Goal: Information Seeking & Learning: Check status

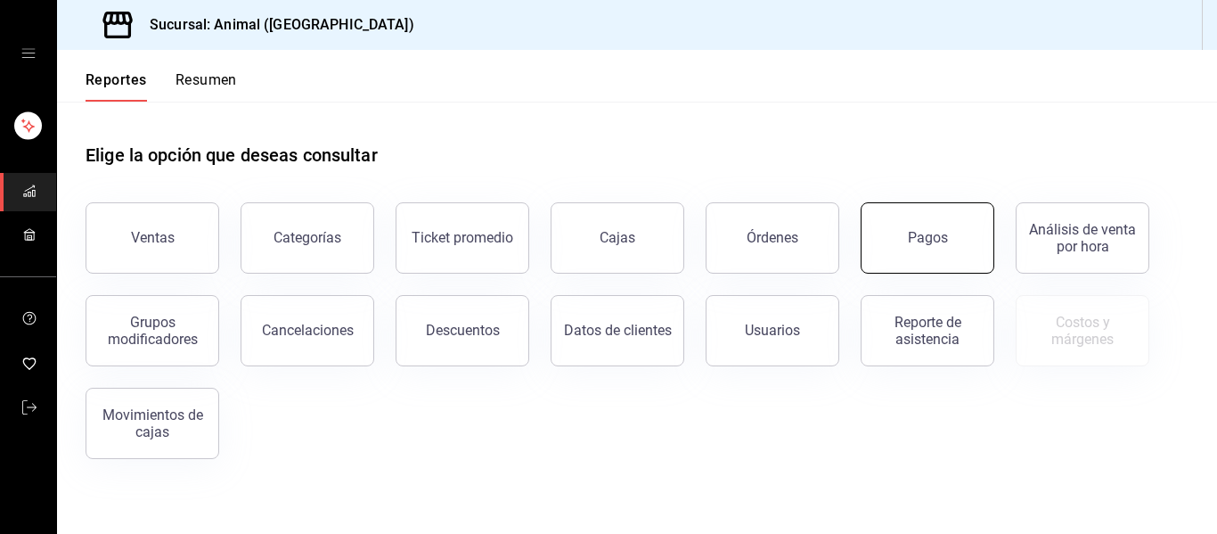
click at [913, 255] on button "Pagos" at bounding box center [928, 237] width 134 height 71
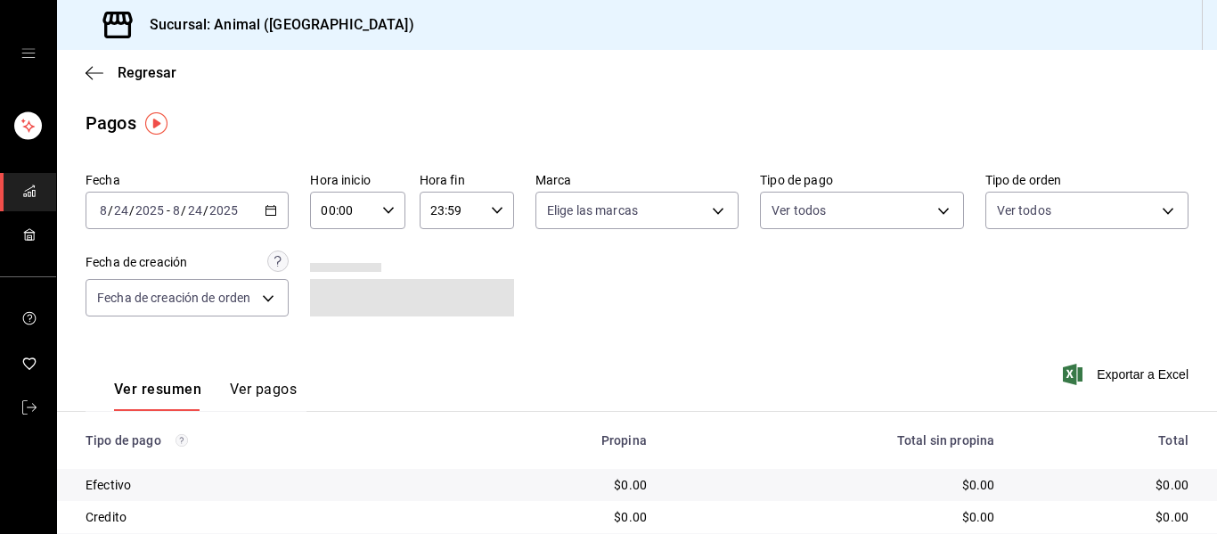
click at [265, 206] on icon "button" at bounding box center [271, 210] width 12 height 12
click at [267, 211] on icon "button" at bounding box center [271, 210] width 12 height 12
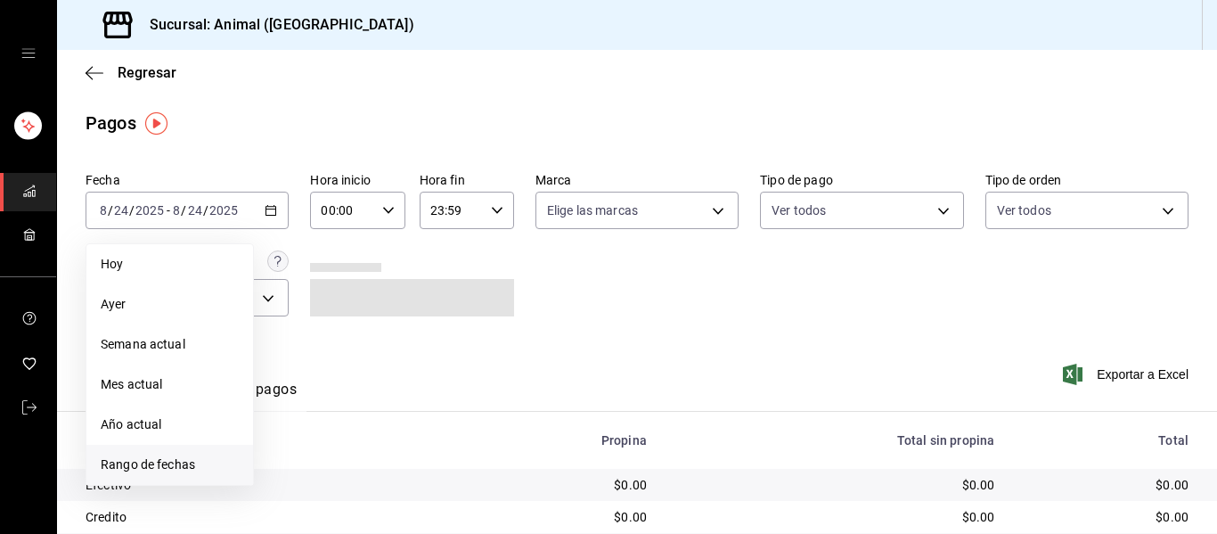
click at [201, 466] on span "Rango de fechas" at bounding box center [170, 464] width 138 height 19
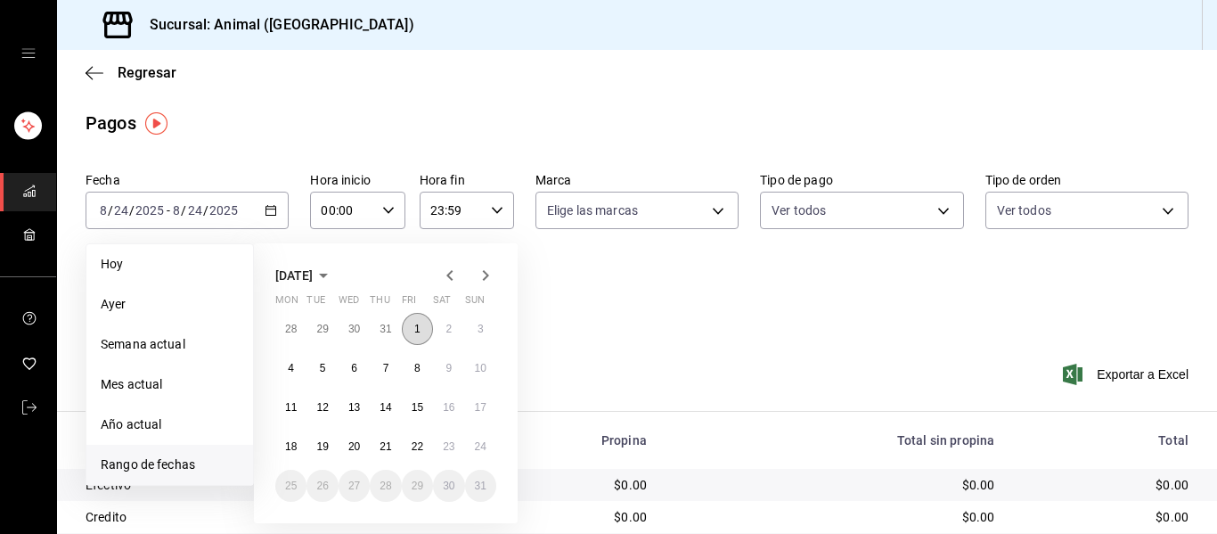
click at [416, 331] on abbr "1" at bounding box center [417, 328] width 6 height 12
click at [443, 325] on button "2" at bounding box center [448, 329] width 31 height 32
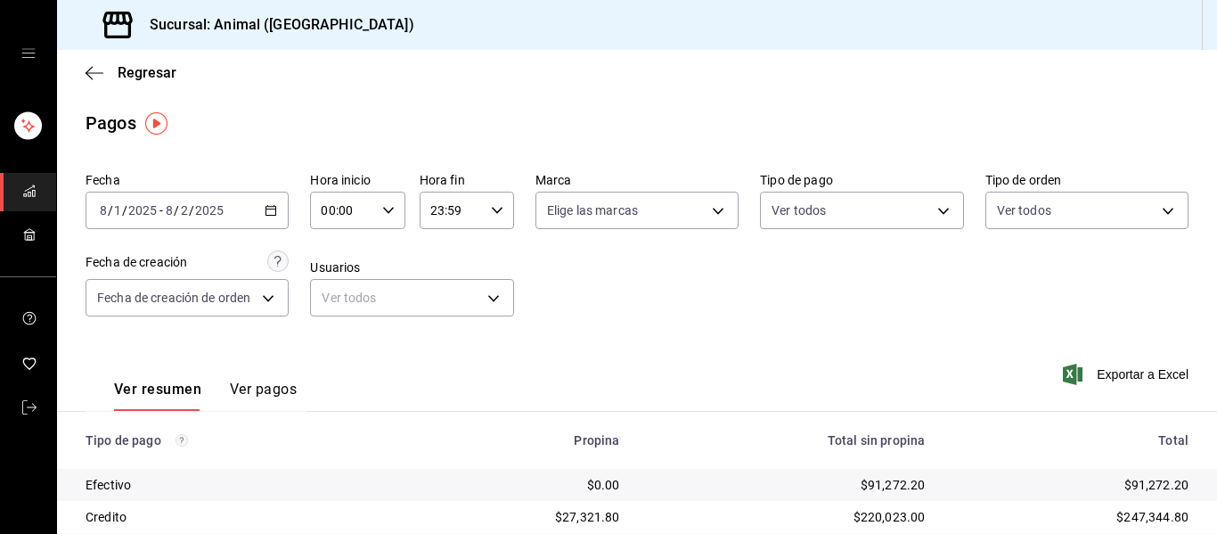
click at [381, 200] on div "00:00 Hora inicio" at bounding box center [357, 210] width 94 height 37
click at [336, 331] on span "04" at bounding box center [331, 337] width 19 height 14
type input "04:00"
click at [490, 205] on div at bounding box center [608, 267] width 1217 height 534
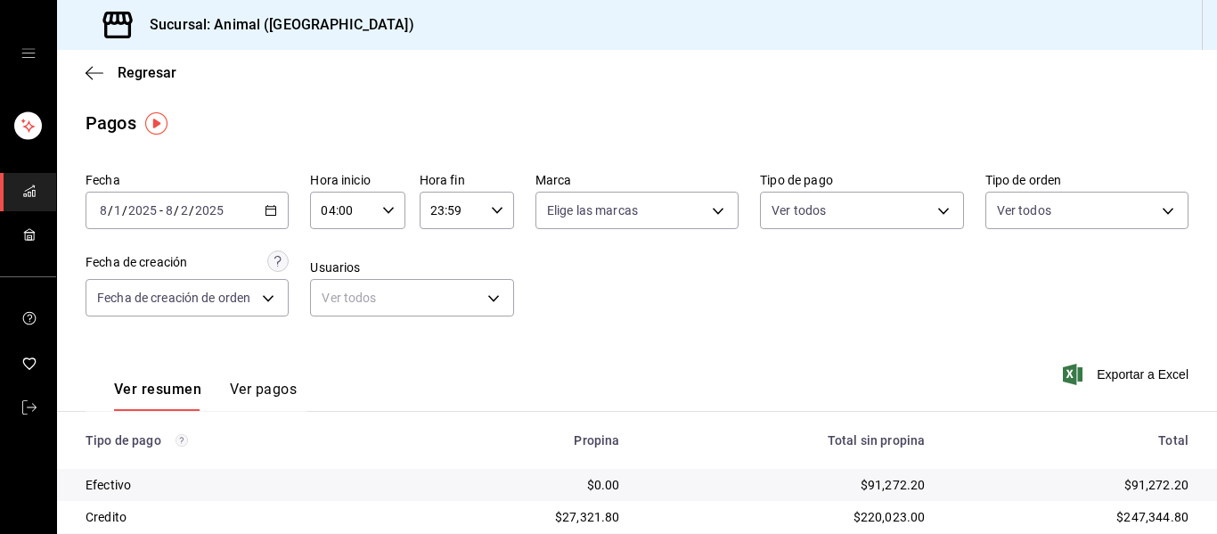
click at [491, 205] on icon "button" at bounding box center [497, 210] width 12 height 12
click at [38, 52] on div at bounding box center [608, 267] width 1217 height 534
click at [29, 53] on icon "open drawer" at bounding box center [28, 53] width 14 height 14
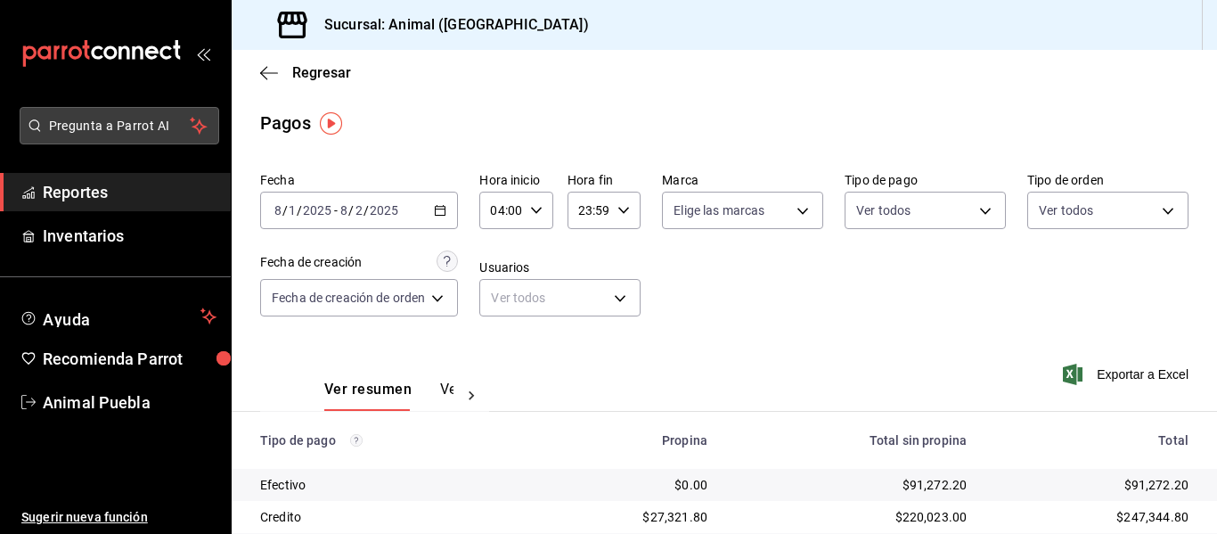
click at [132, 117] on span "Pregunta a Parrot AI" at bounding box center [120, 126] width 142 height 19
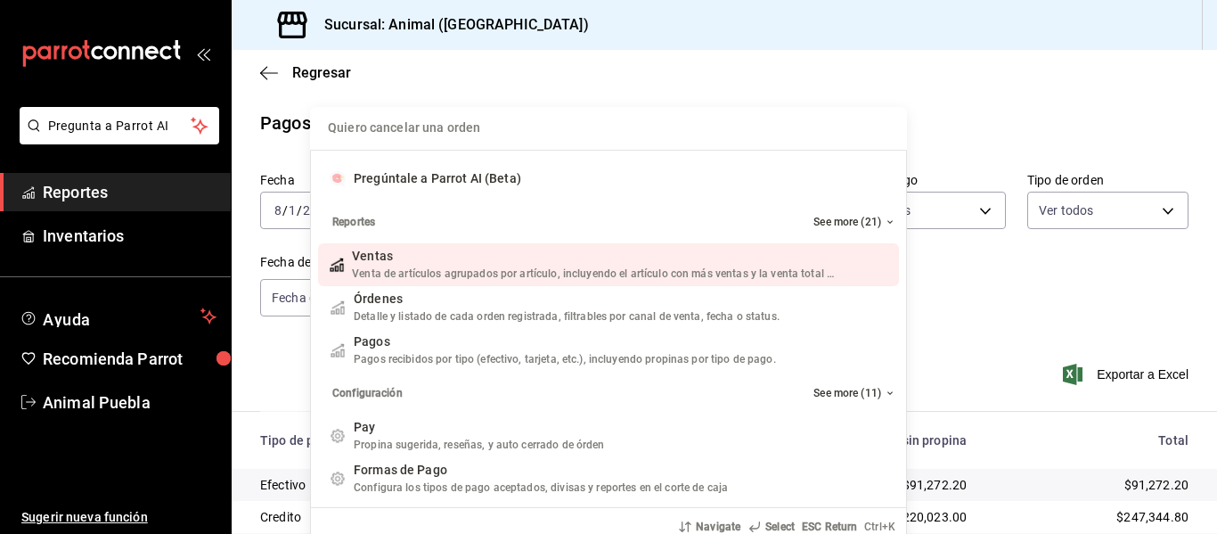
click at [1023, 84] on div "Quiero cancelar una orden Pregúntale a Parrot AI (Beta) Reportes See more (21) …" at bounding box center [608, 267] width 1217 height 534
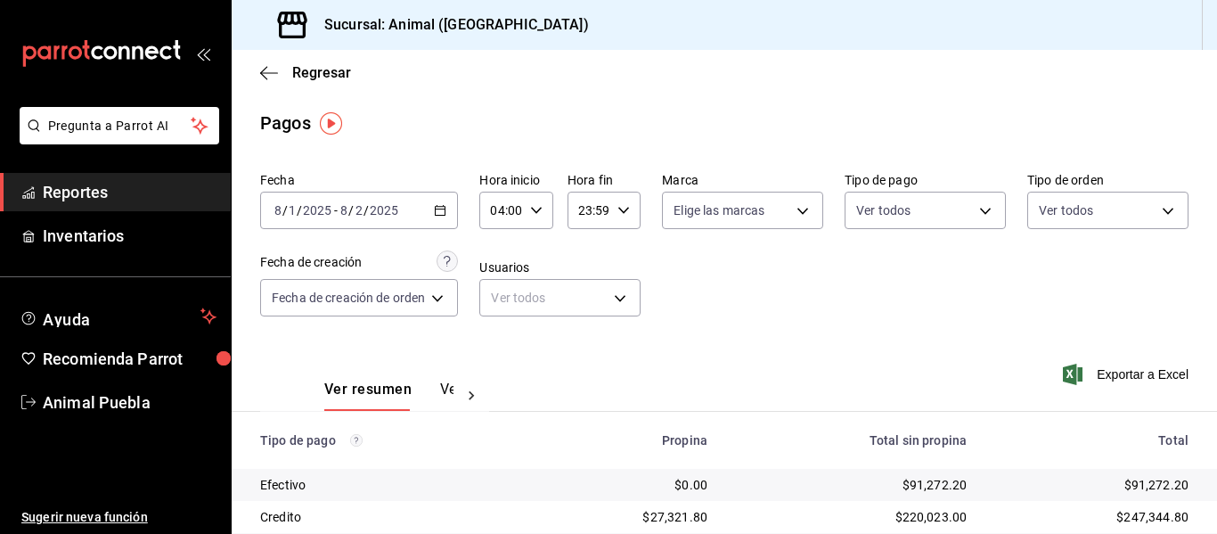
click at [205, 57] on icon "open_drawer_menu" at bounding box center [203, 53] width 14 height 14
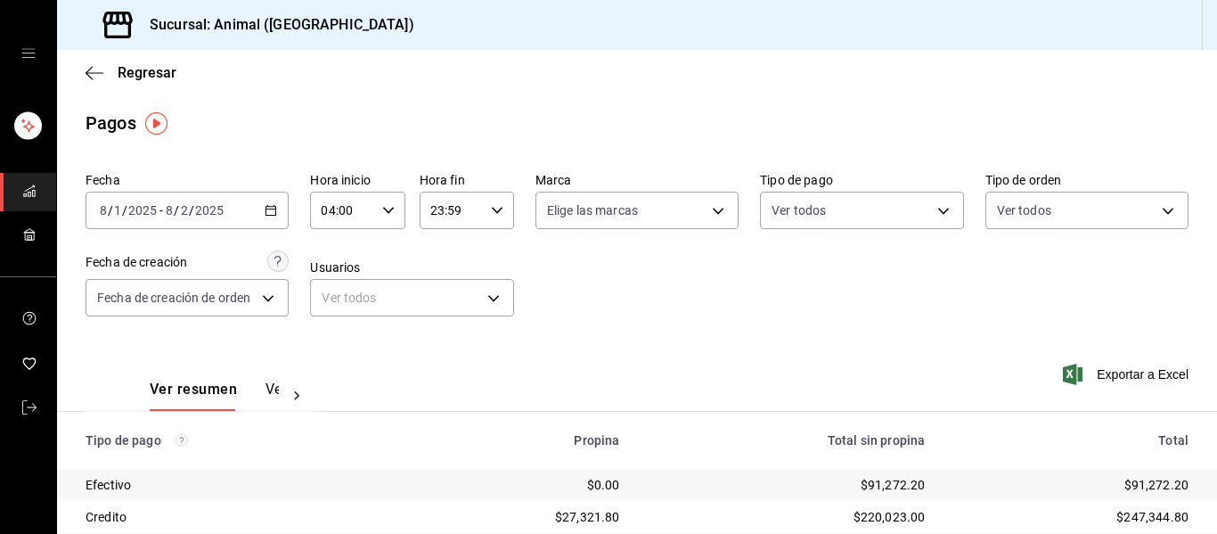
click at [20, 57] on div "mailbox folders" at bounding box center [28, 53] width 56 height 107
click at [24, 57] on icon "open drawer" at bounding box center [27, 53] width 13 height 9
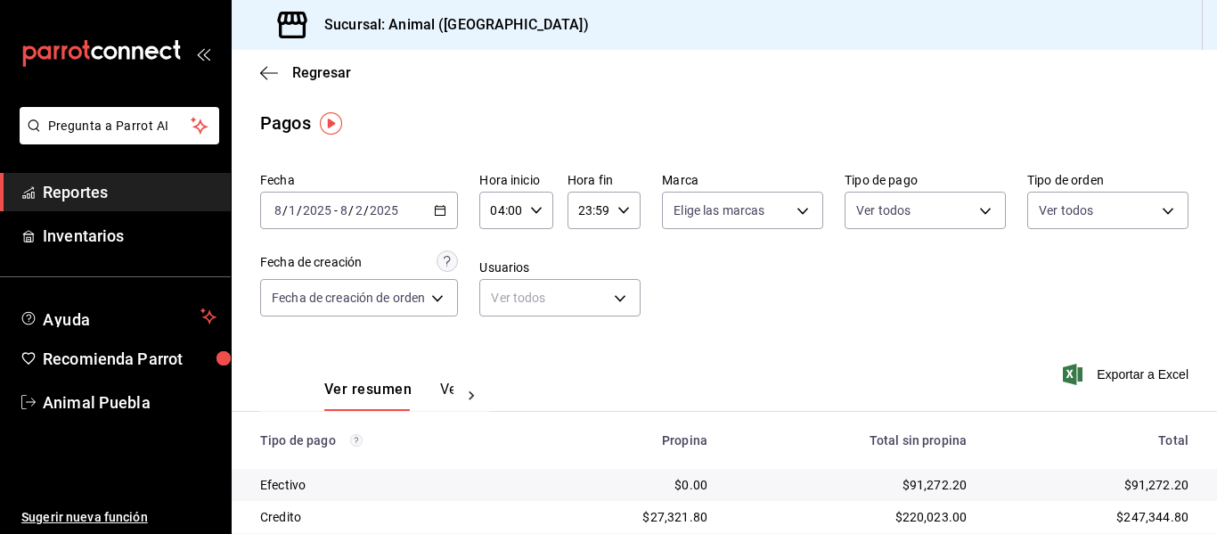
click at [108, 192] on span "Reportes" at bounding box center [130, 192] width 174 height 24
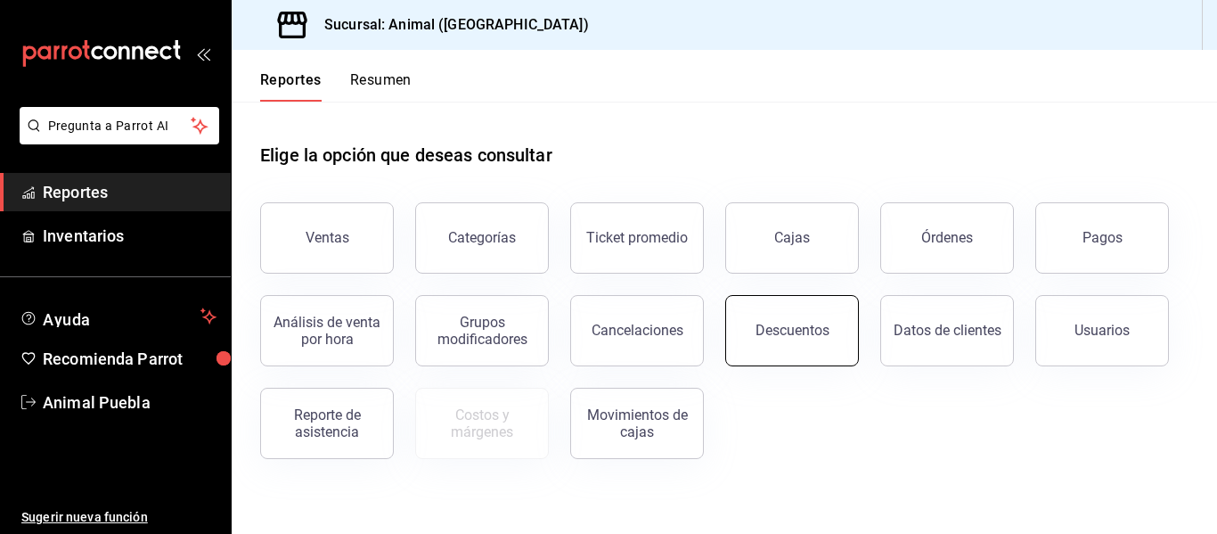
click at [775, 330] on div "Descuentos" at bounding box center [792, 330] width 74 height 17
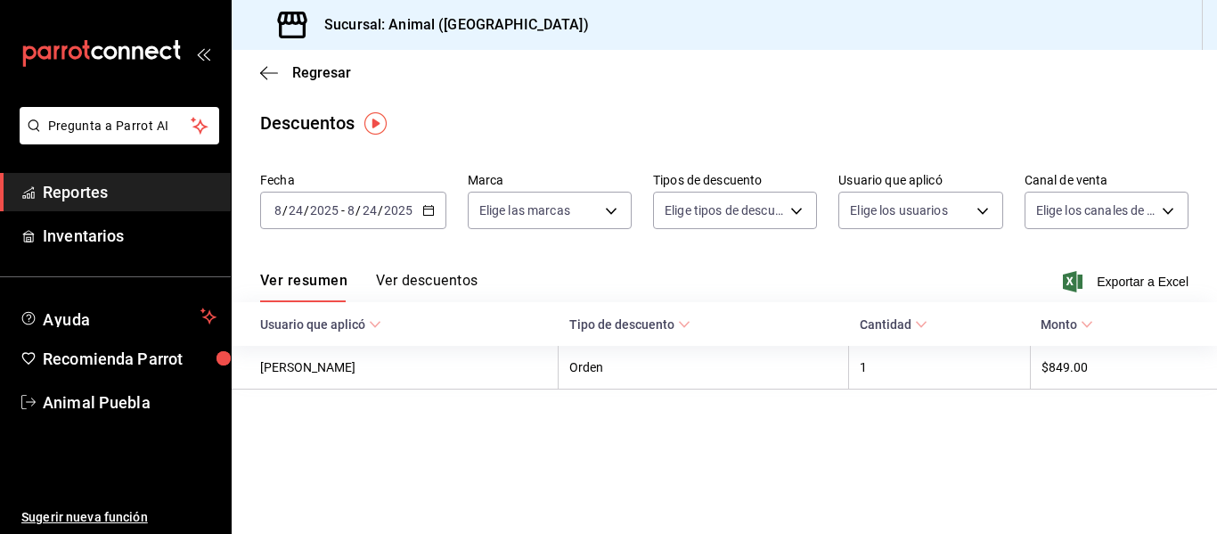
click at [427, 213] on icon "button" at bounding box center [428, 210] width 12 height 12
click at [428, 213] on icon "button" at bounding box center [428, 210] width 12 height 12
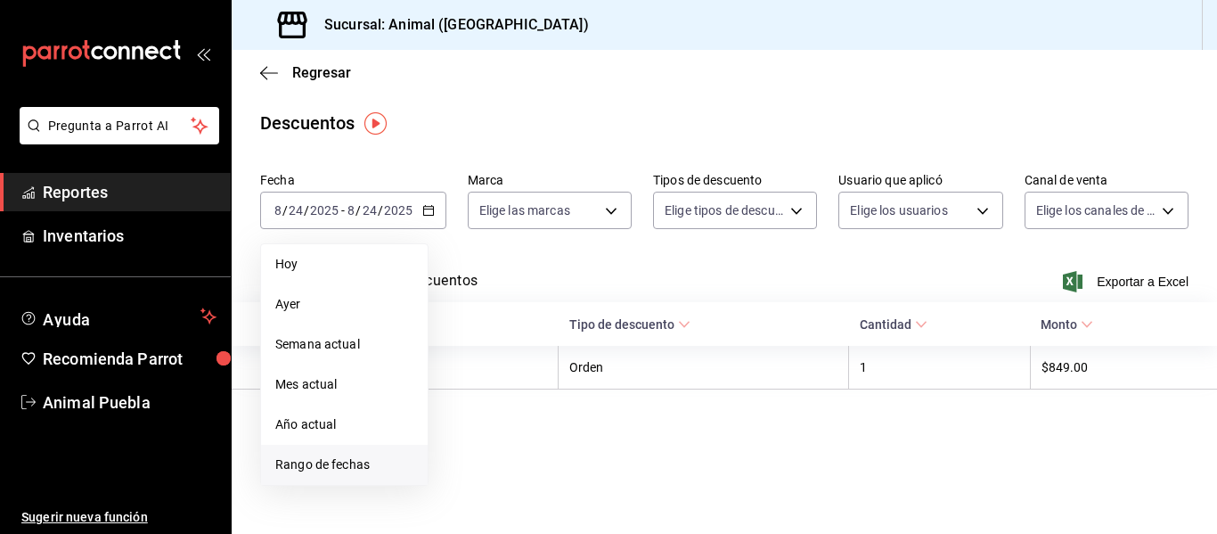
click at [307, 463] on span "Rango de fechas" at bounding box center [344, 464] width 138 height 19
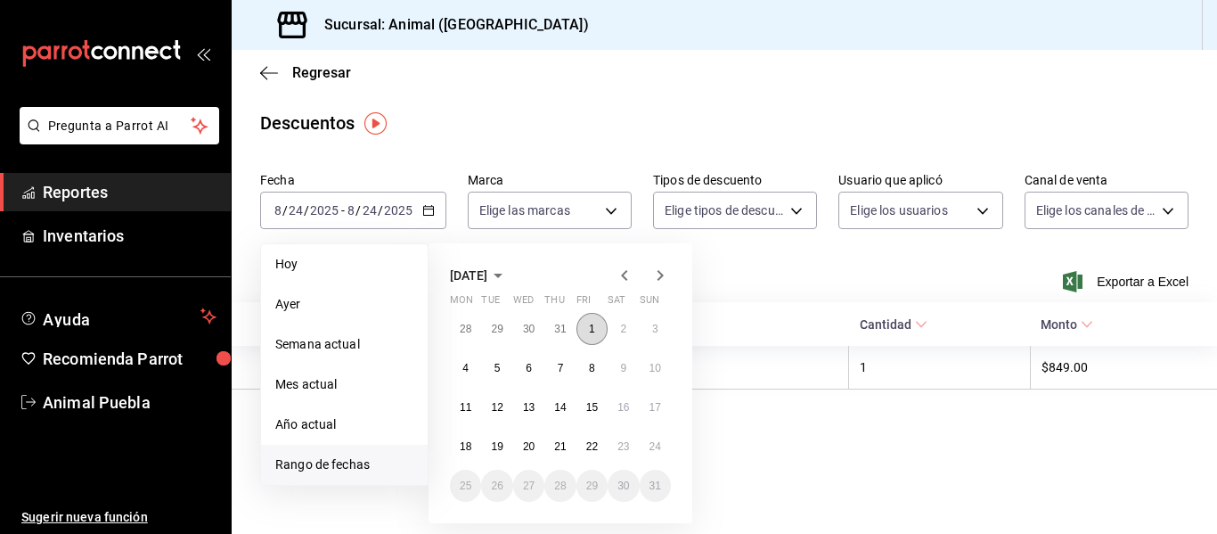
click at [587, 323] on button "1" at bounding box center [591, 329] width 31 height 32
click at [598, 449] on abbr "22" at bounding box center [592, 446] width 12 height 12
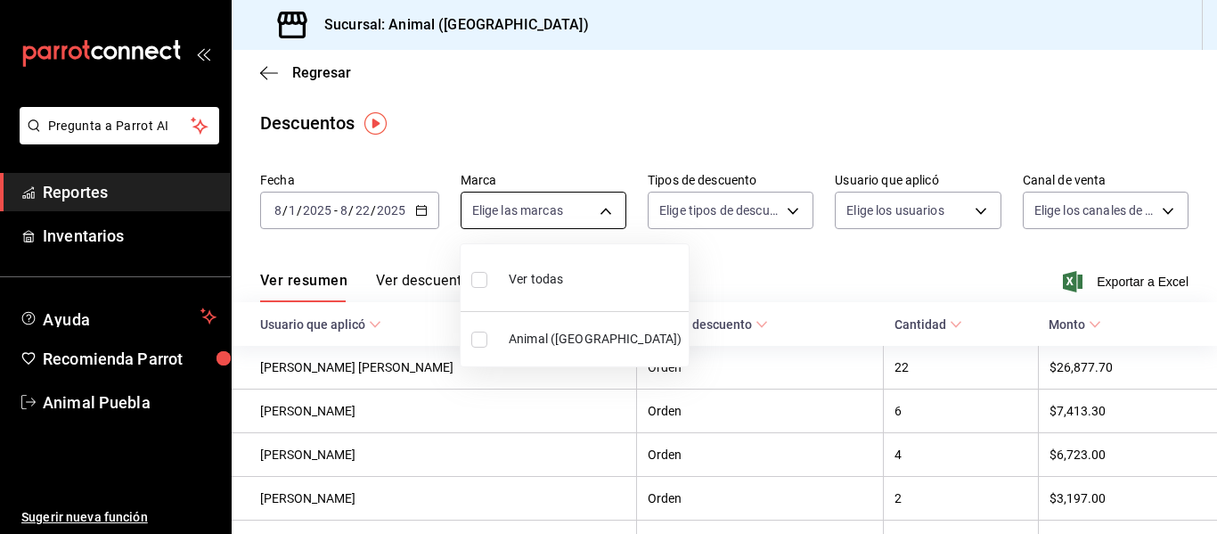
click at [602, 209] on body "Pregunta a Parrot AI Reportes Inventarios Ayuda Recomienda Parrot Animal Puebla…" at bounding box center [608, 267] width 1217 height 534
click at [533, 291] on div "Ver todas" at bounding box center [517, 277] width 92 height 38
type input "96838179-8fbb-4073-aae3-1789726318c8"
checkbox input "true"
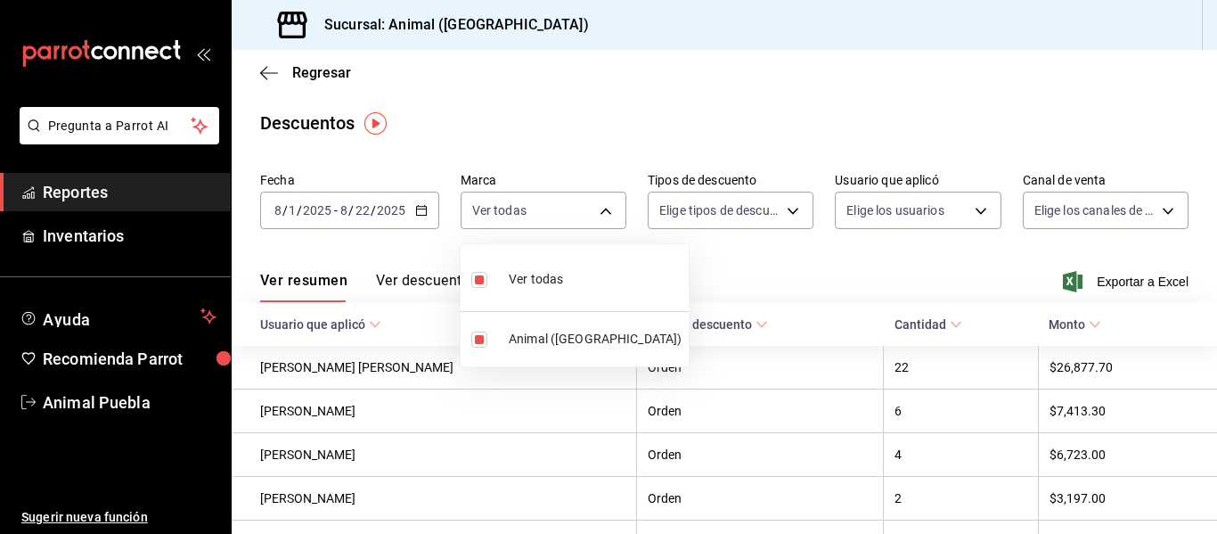
click at [780, 208] on div at bounding box center [608, 267] width 1217 height 534
click at [785, 214] on body "Pregunta a Parrot AI Reportes Inventarios Ayuda Recomienda Parrot Animal Puebla…" at bounding box center [608, 267] width 1217 height 534
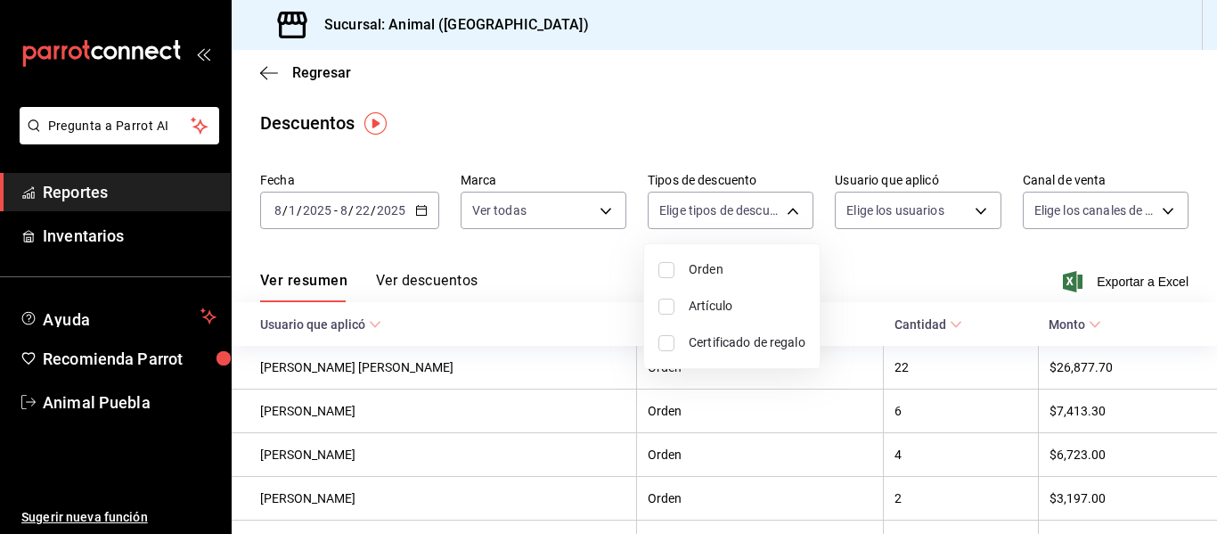
click at [874, 259] on div at bounding box center [608, 267] width 1217 height 534
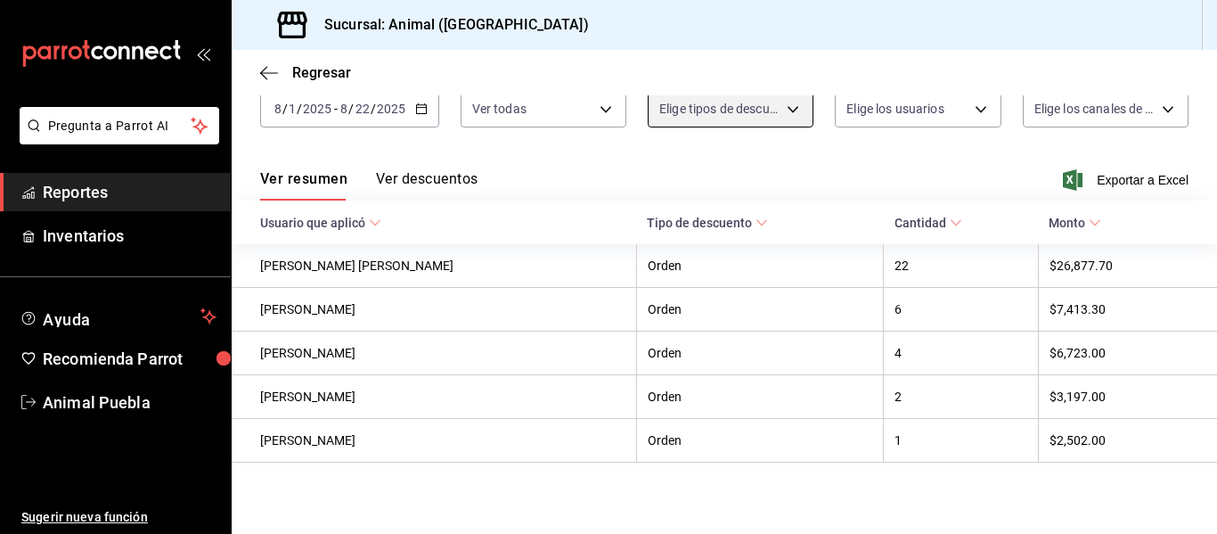
scroll to position [107, 0]
click at [375, 220] on icon at bounding box center [375, 222] width 12 height 12
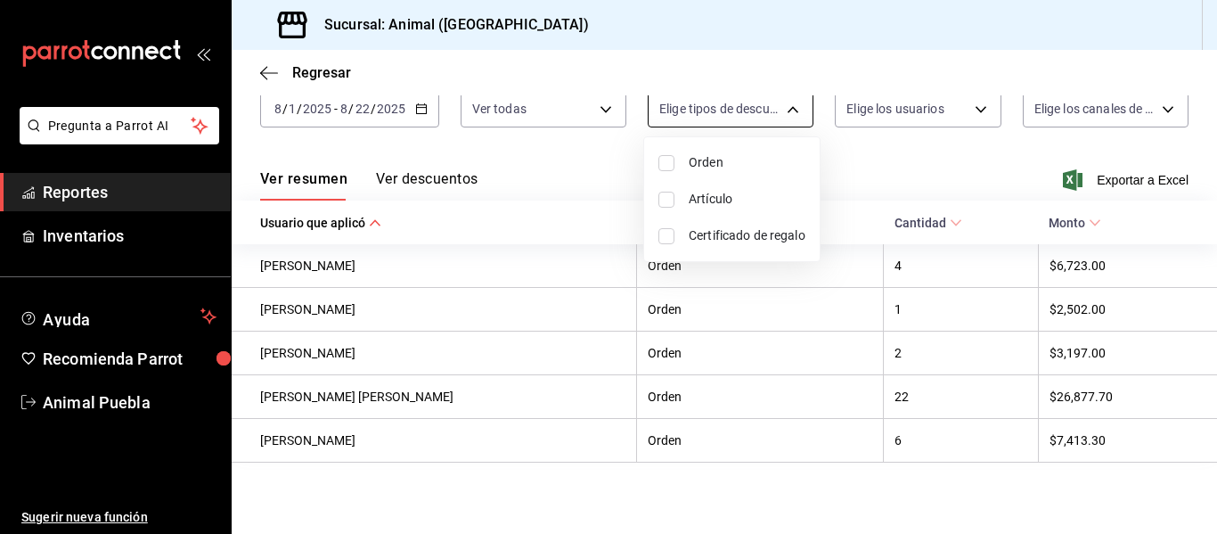
click at [779, 102] on body "Pregunta a Parrot AI Reportes Inventarios Ayuda Recomienda Parrot Animal Puebla…" at bounding box center [608, 267] width 1217 height 534
click at [726, 235] on span "Certificado de regalo" at bounding box center [747, 235] width 117 height 19
type input "CARD_REWARD"
checkbox input "true"
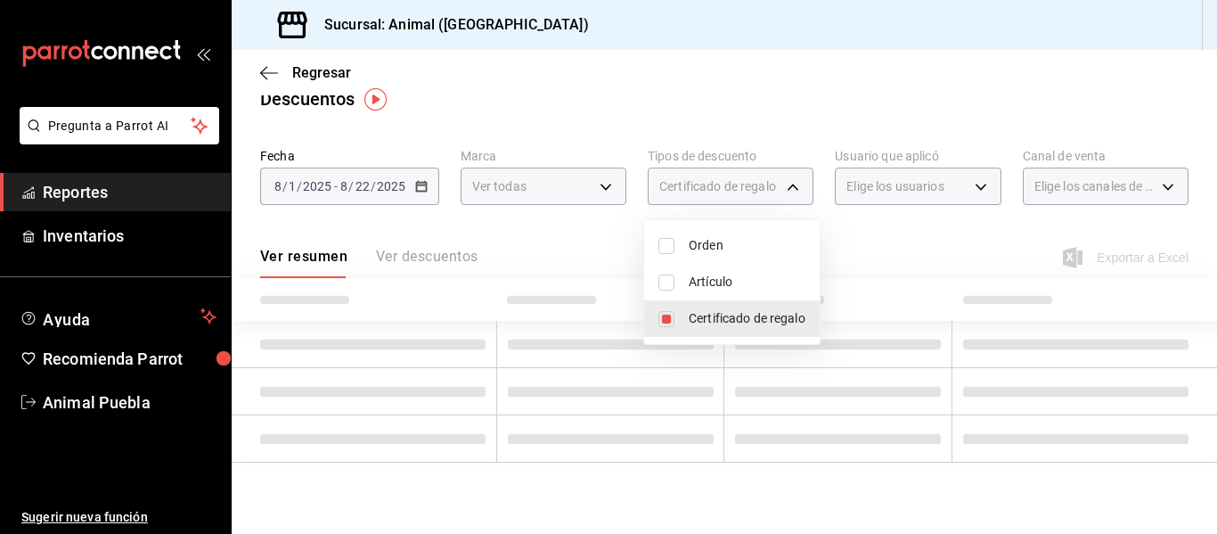
scroll to position [107, 0]
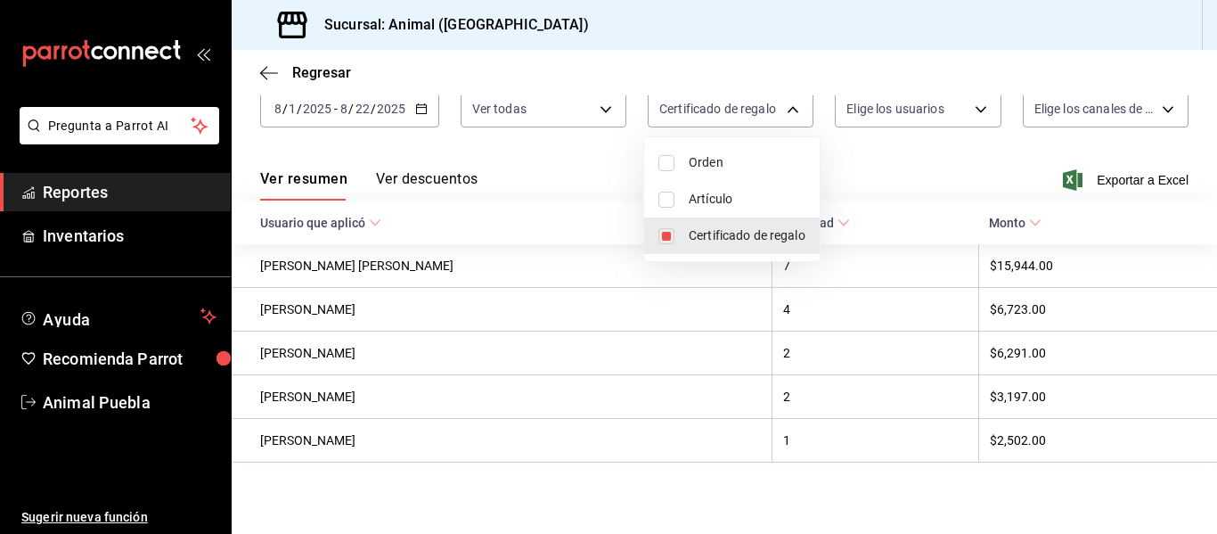
click at [1056, 177] on div at bounding box center [608, 267] width 1217 height 534
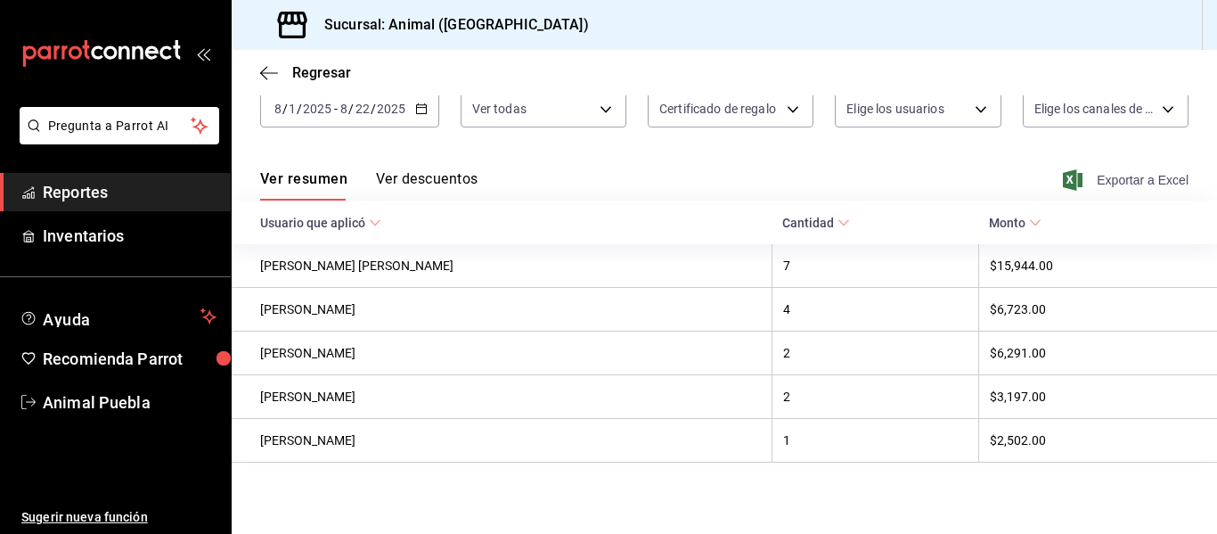
click at [1063, 175] on icon "button" at bounding box center [1073, 179] width 20 height 21
click at [605, 101] on body "Pregunta a Parrot AI Reportes Inventarios Ayuda Recomienda Parrot Animal Puebla…" at bounding box center [608, 267] width 1217 height 534
click at [595, 104] on div at bounding box center [608, 267] width 1217 height 534
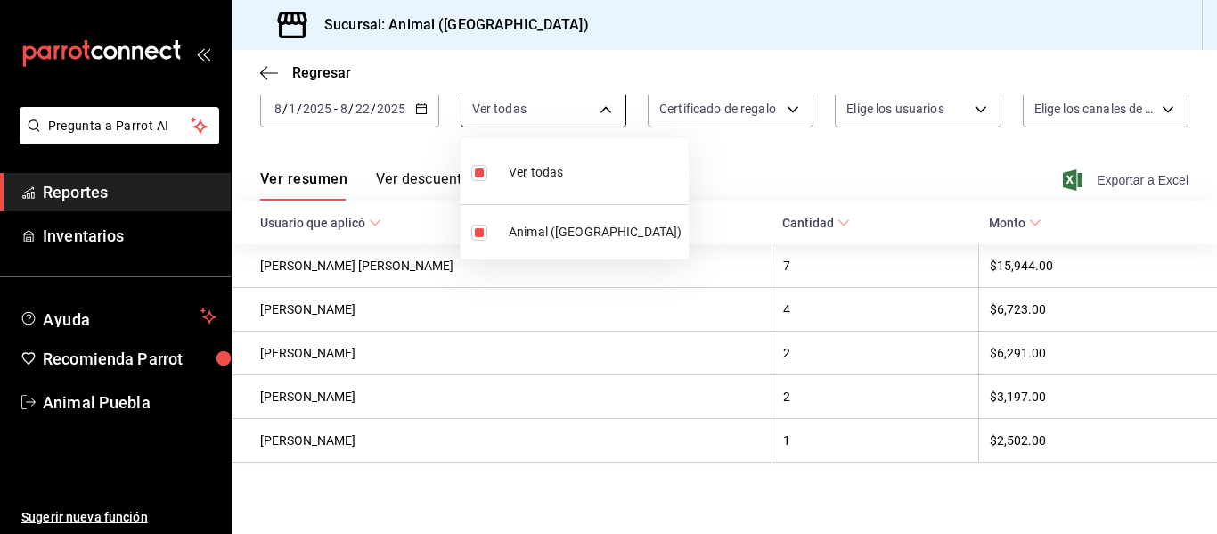
click at [599, 103] on body "Pregunta a Parrot AI Reportes Inventarios Ayuda Recomienda Parrot Animal Puebla…" at bounding box center [608, 267] width 1217 height 534
click at [790, 106] on div at bounding box center [608, 267] width 1217 height 534
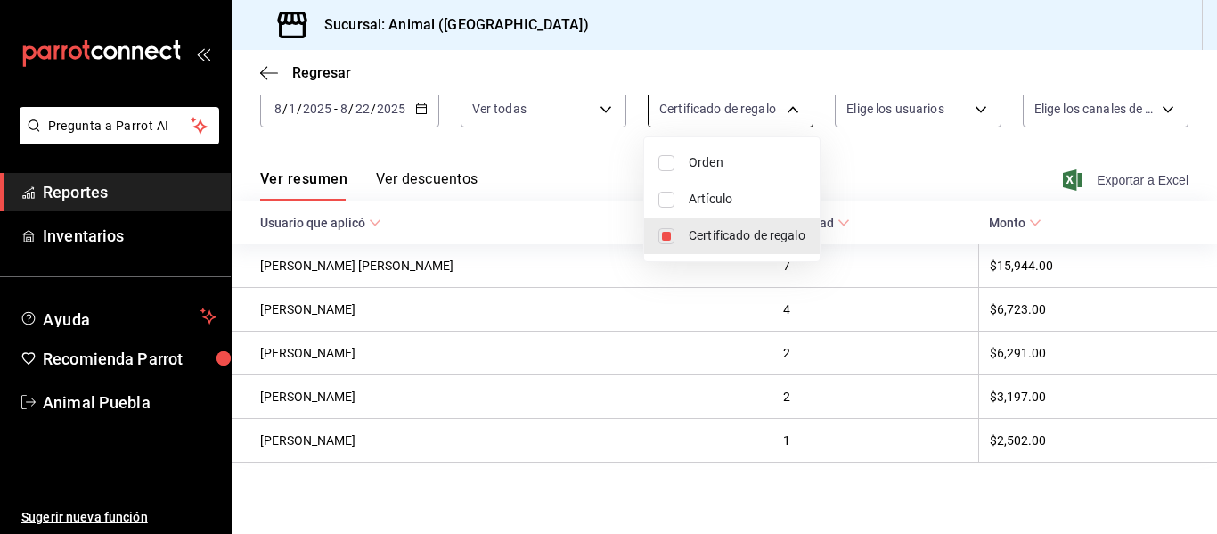
click at [779, 104] on body "Pregunta a Parrot AI Reportes Inventarios Ayuda Recomienda Parrot Animal Puebla…" at bounding box center [608, 267] width 1217 height 534
click at [841, 159] on div at bounding box center [608, 267] width 1217 height 534
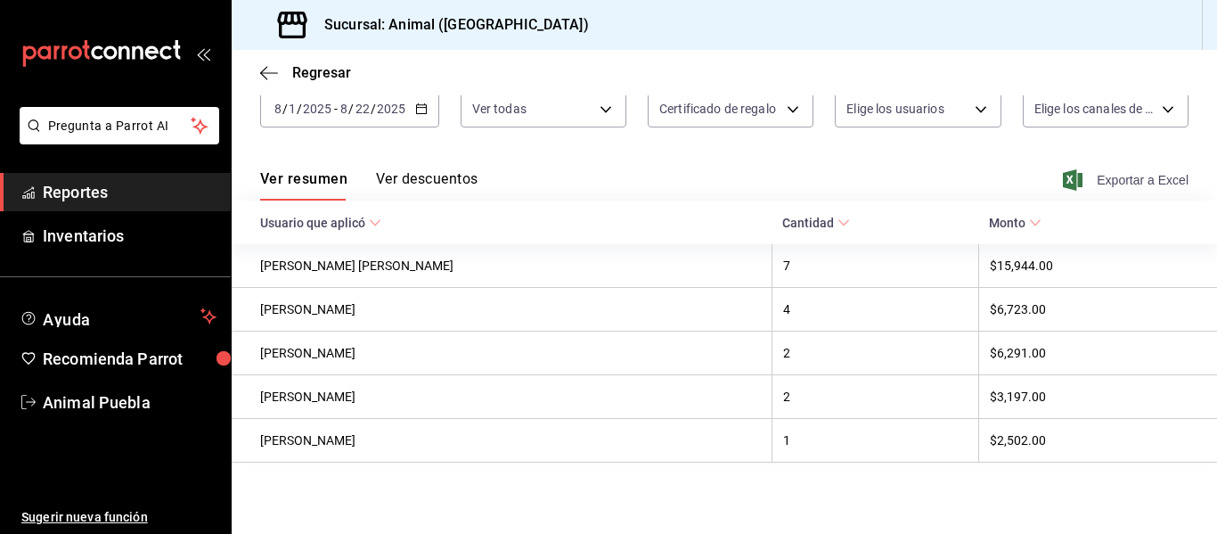
click at [830, 159] on div "Ver resumen Ver descuentos Exportar a Excel" at bounding box center [724, 175] width 985 height 52
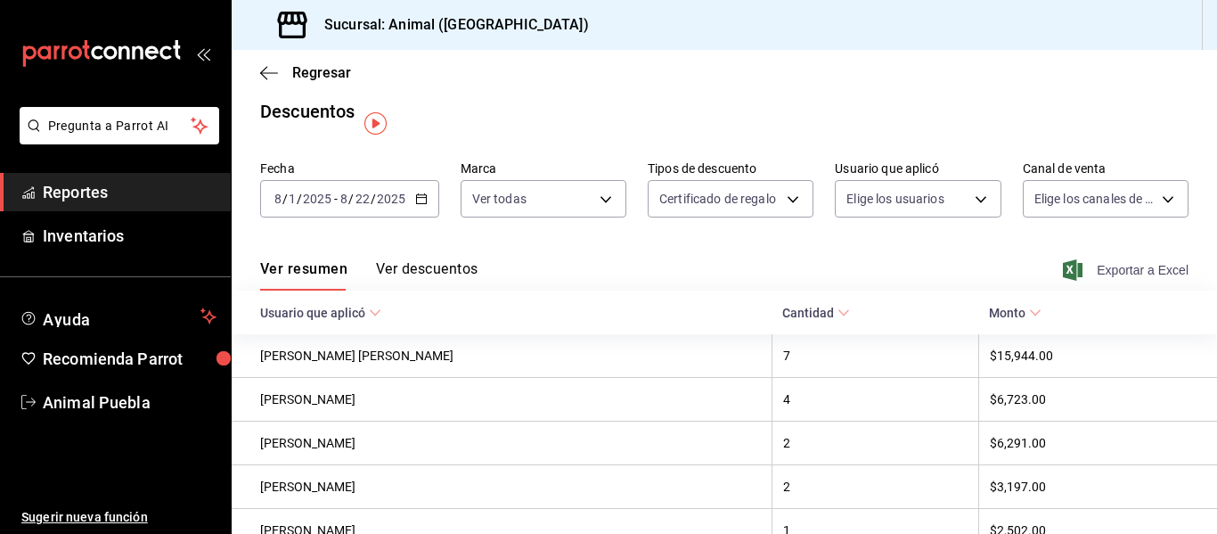
scroll to position [0, 0]
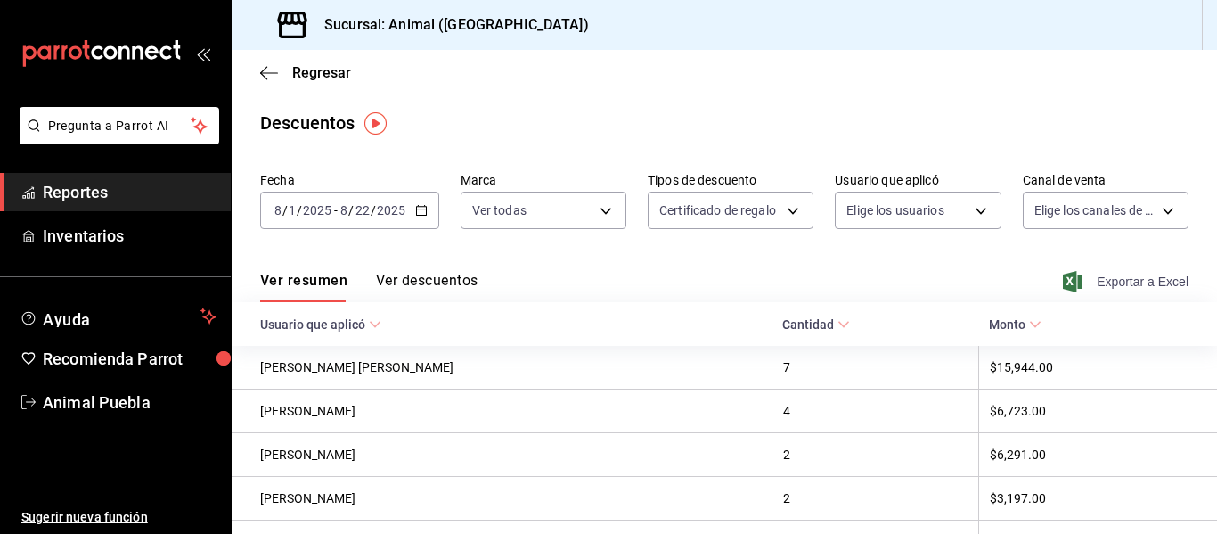
click at [830, 159] on main "Regresar Descuentos Fecha [DATE] [DATE] - [DATE] [DATE] Marca Ver todas 9683817…" at bounding box center [724, 342] width 985 height 585
click at [785, 98] on main "Regresar Descuentos Fecha [DATE] [DATE] - [DATE] [DATE] Marca Ver todas 9683817…" at bounding box center [724, 342] width 985 height 585
click at [782, 106] on main "Regresar Descuentos Fecha [DATE] [DATE] - [DATE] [DATE] Marca Ver todas 9683817…" at bounding box center [724, 342] width 985 height 585
click at [420, 102] on main "Regresar Descuentos Fecha [DATE] [DATE] - [DATE] [DATE] Marca Ver todas 9683817…" at bounding box center [724, 342] width 985 height 585
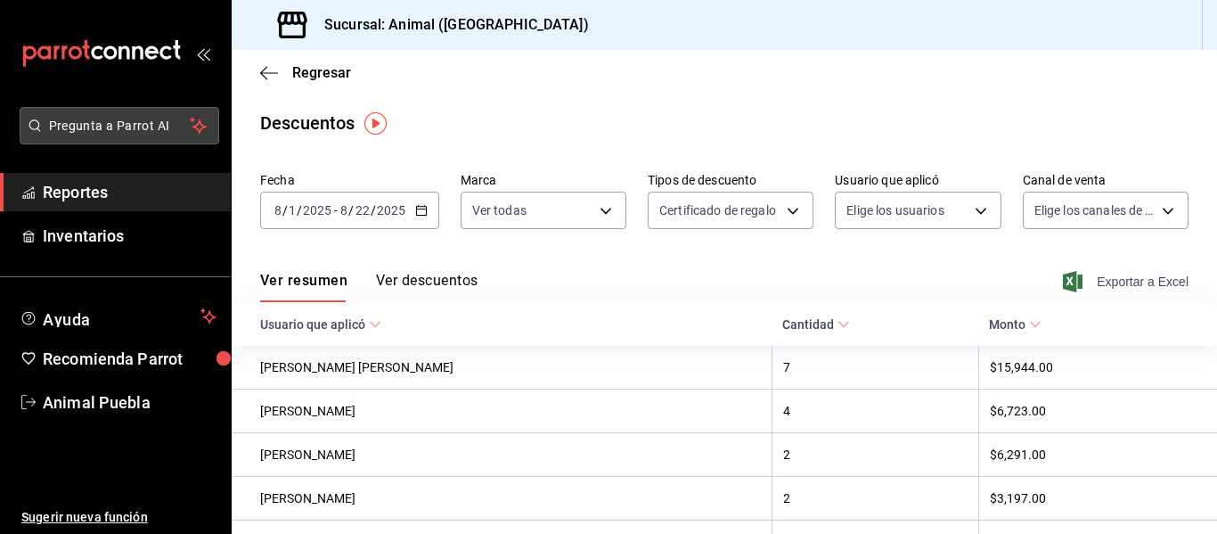
click at [118, 126] on span "Pregunta a Parrot AI" at bounding box center [120, 126] width 142 height 19
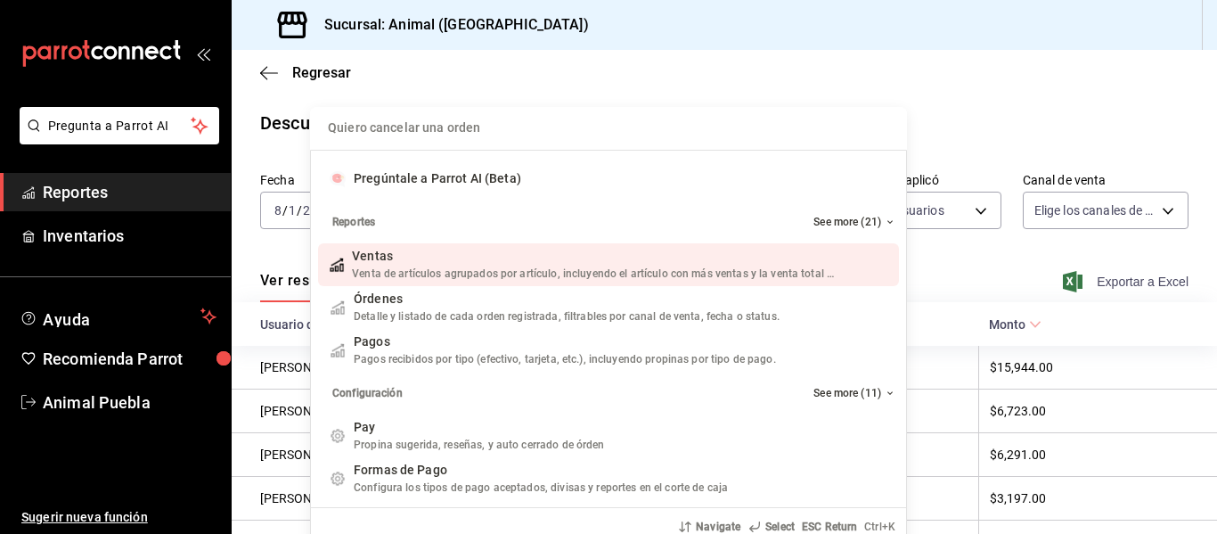
click at [764, 85] on div "Quiero cancelar una orden Pregúntale a Parrot AI (Beta) Reportes See more (21) …" at bounding box center [608, 267] width 1217 height 534
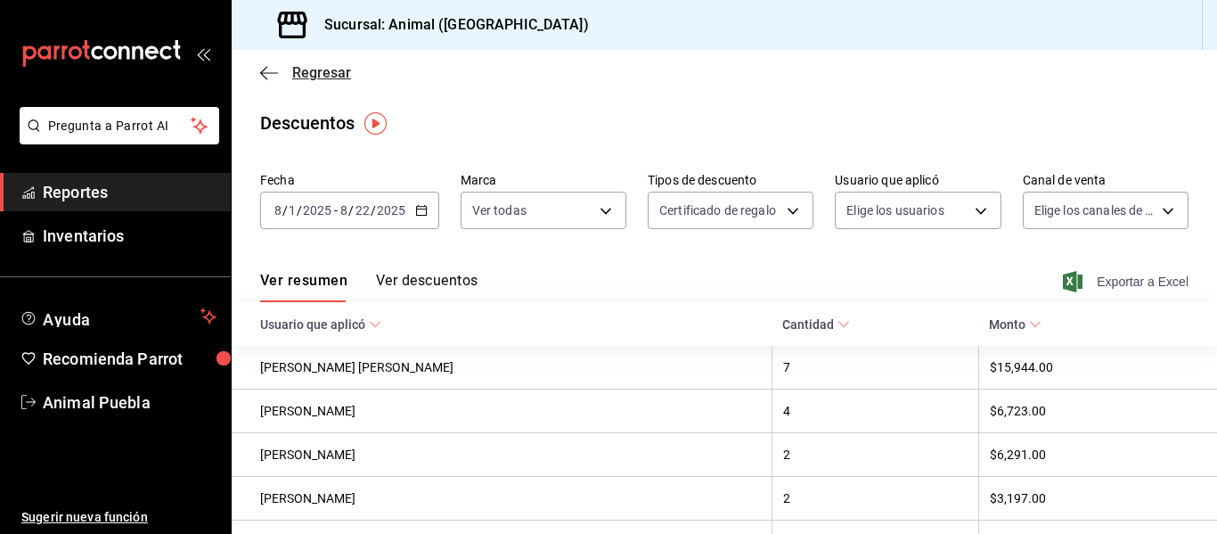
click at [265, 72] on icon "button" at bounding box center [269, 73] width 18 height 16
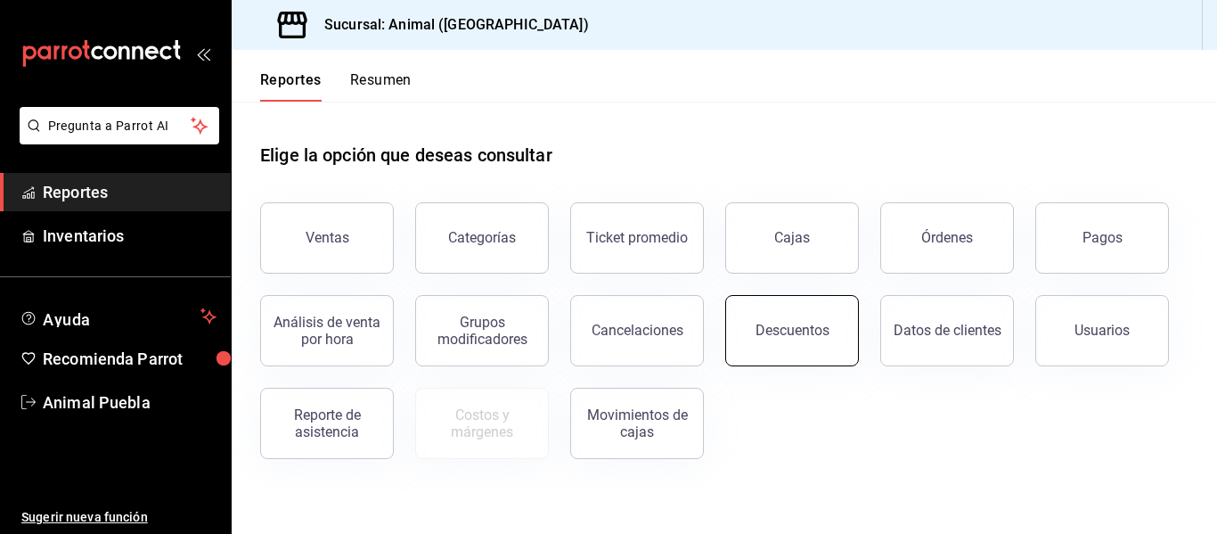
click at [790, 349] on button "Descuentos" at bounding box center [792, 330] width 134 height 71
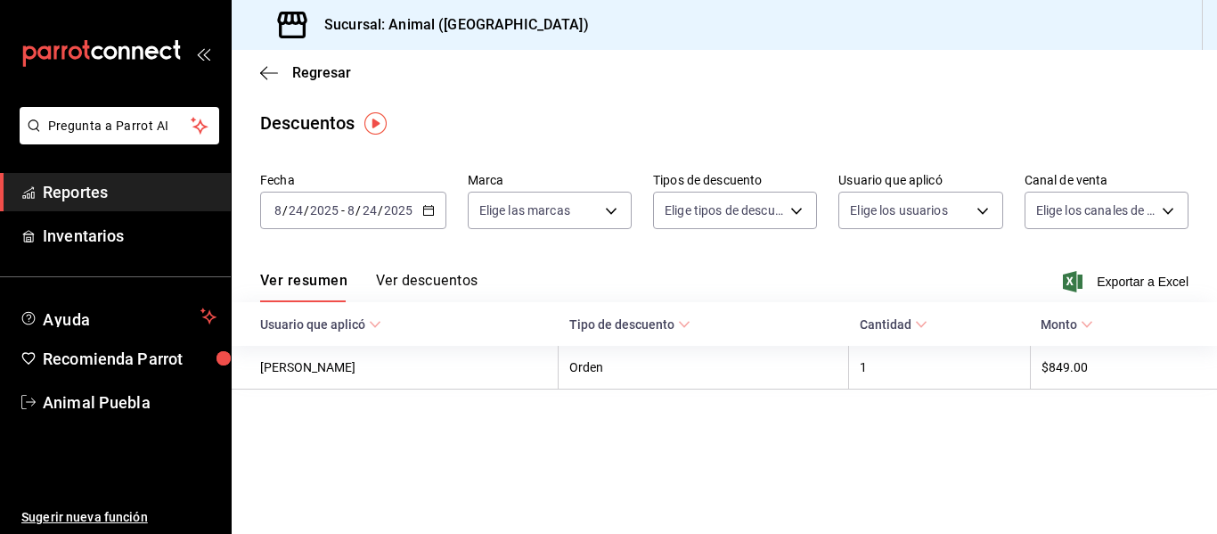
click at [428, 214] on icon "button" at bounding box center [428, 210] width 12 height 12
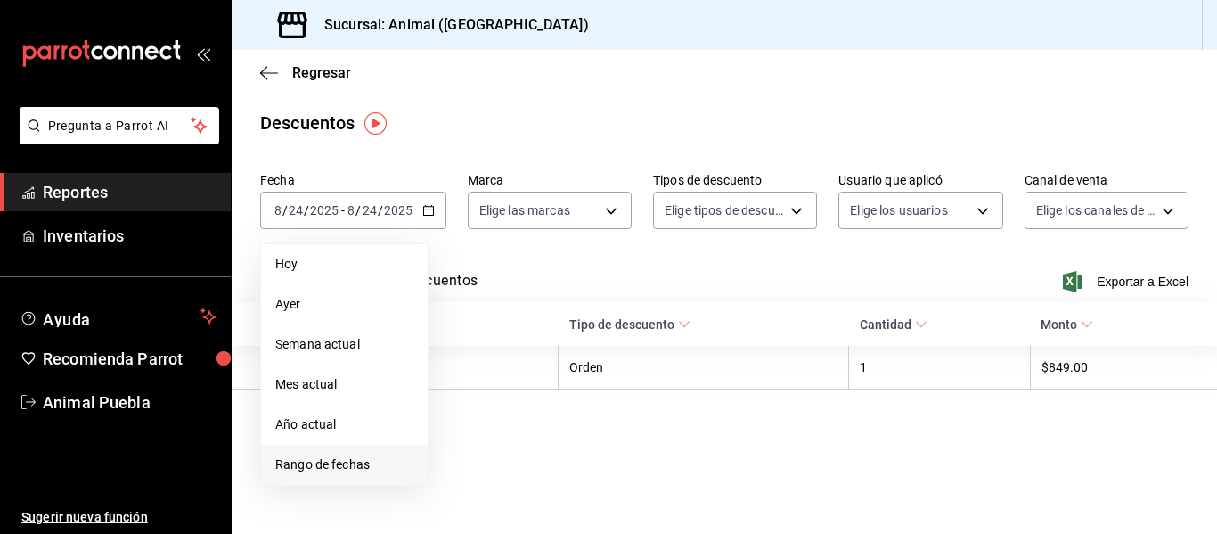
click at [340, 458] on span "Rango de fechas" at bounding box center [344, 464] width 138 height 19
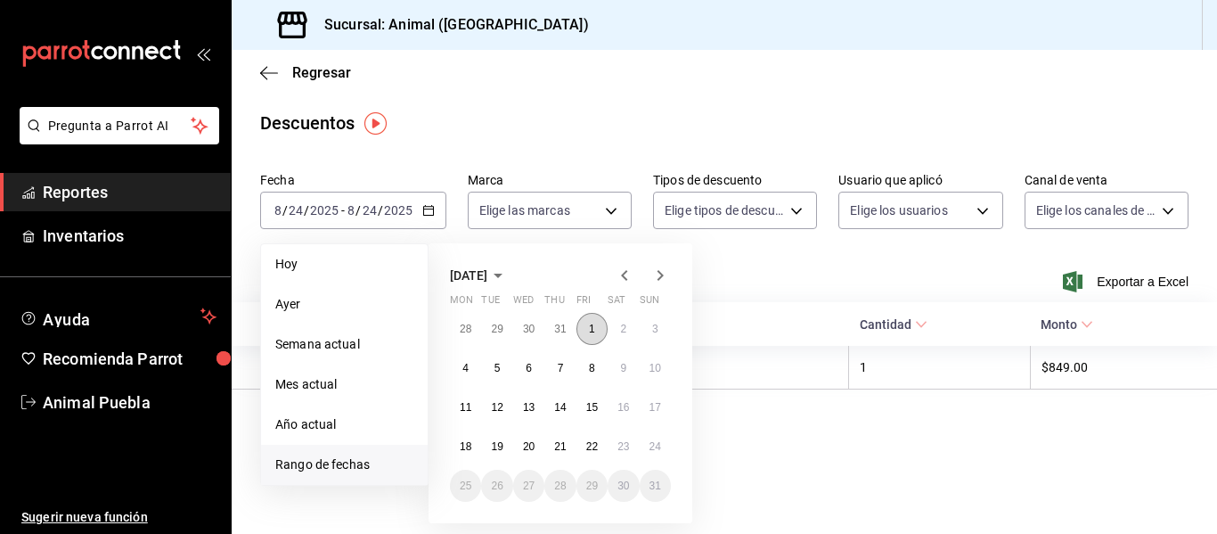
click at [592, 327] on abbr "1" at bounding box center [592, 328] width 6 height 12
click at [597, 440] on abbr "22" at bounding box center [592, 446] width 12 height 12
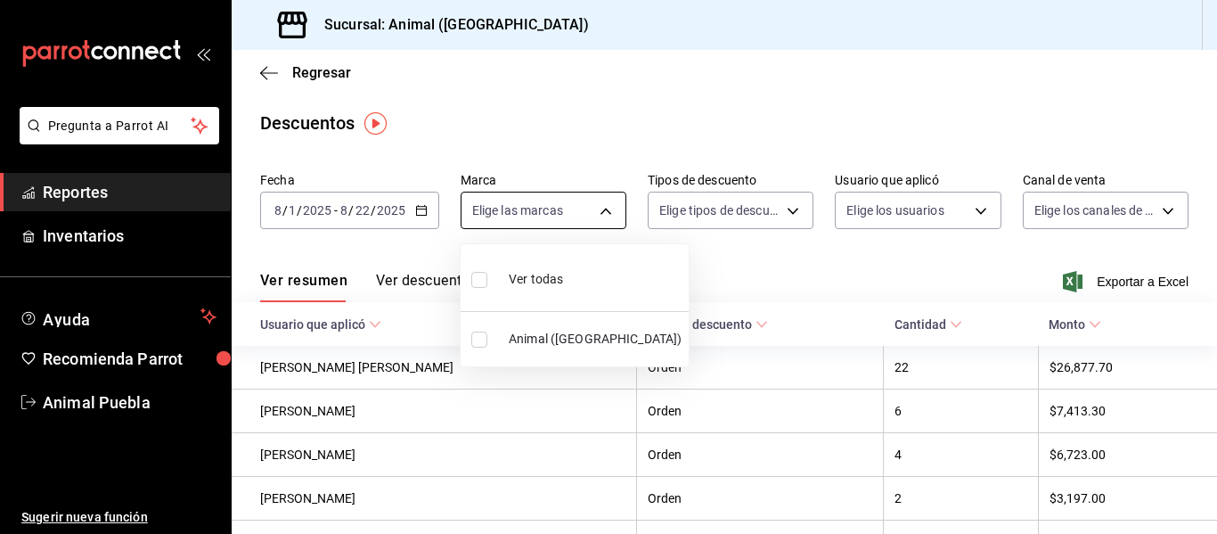
click at [603, 213] on body "Pregunta a Parrot AI Reportes Inventarios Ayuda Recomienda Parrot Animal Puebla…" at bounding box center [608, 267] width 1217 height 534
click at [475, 274] on input "checkbox" at bounding box center [479, 280] width 16 height 16
checkbox input "true"
type input "96838179-8fbb-4073-aae3-1789726318c8"
checkbox input "true"
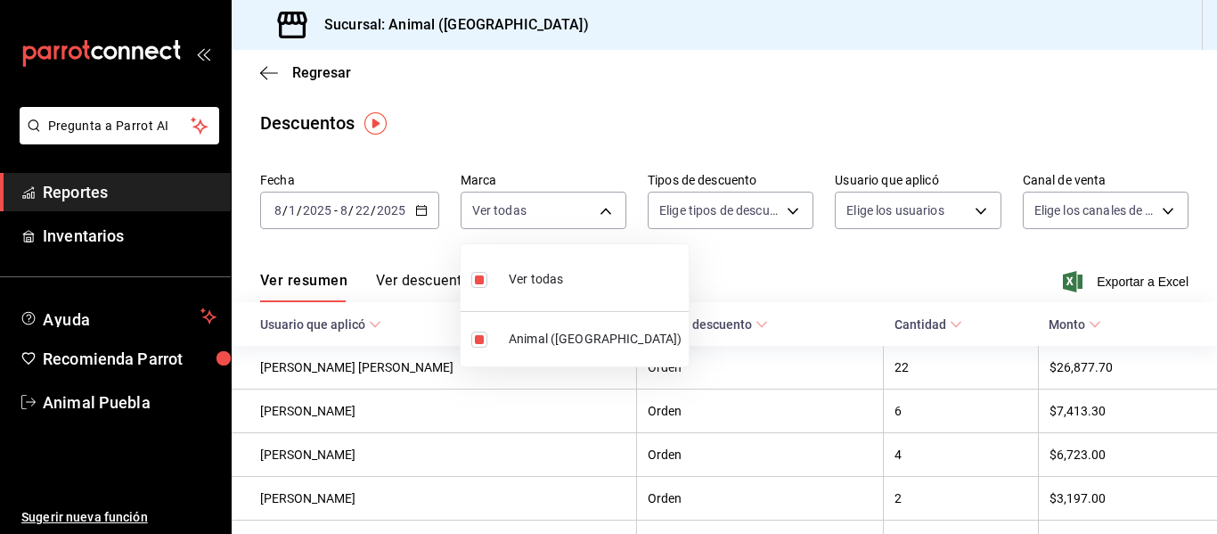
click at [784, 206] on div at bounding box center [608, 267] width 1217 height 534
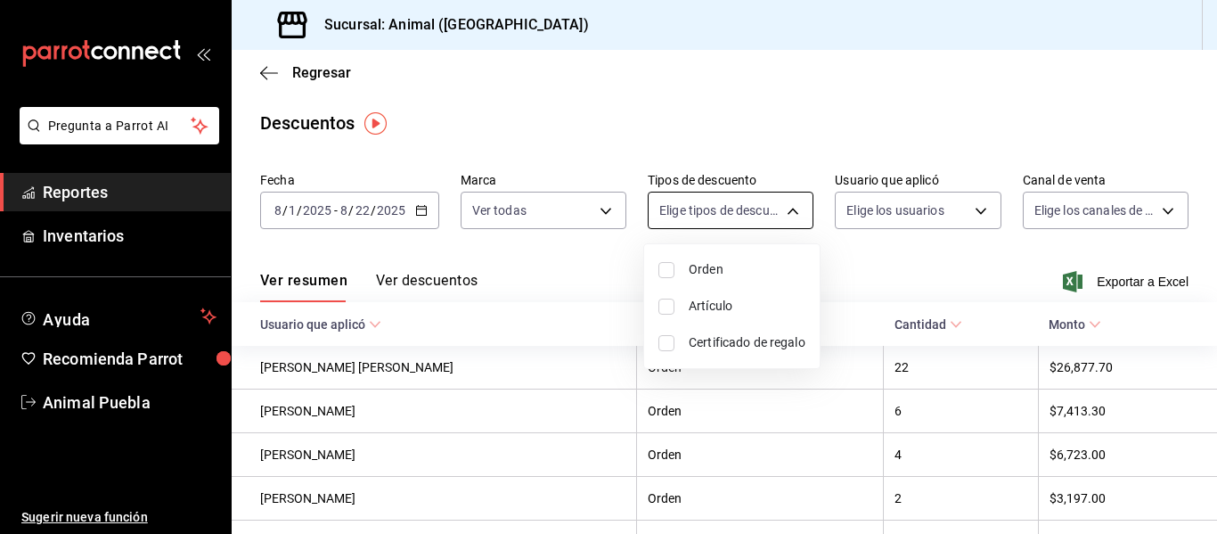
click at [786, 213] on body "Pregunta a Parrot AI Reportes Inventarios Ayuda Recomienda Parrot Animal Puebla…" at bounding box center [608, 267] width 1217 height 534
click at [668, 272] on input "checkbox" at bounding box center [666, 270] width 16 height 16
checkbox input "true"
type input "ORDER"
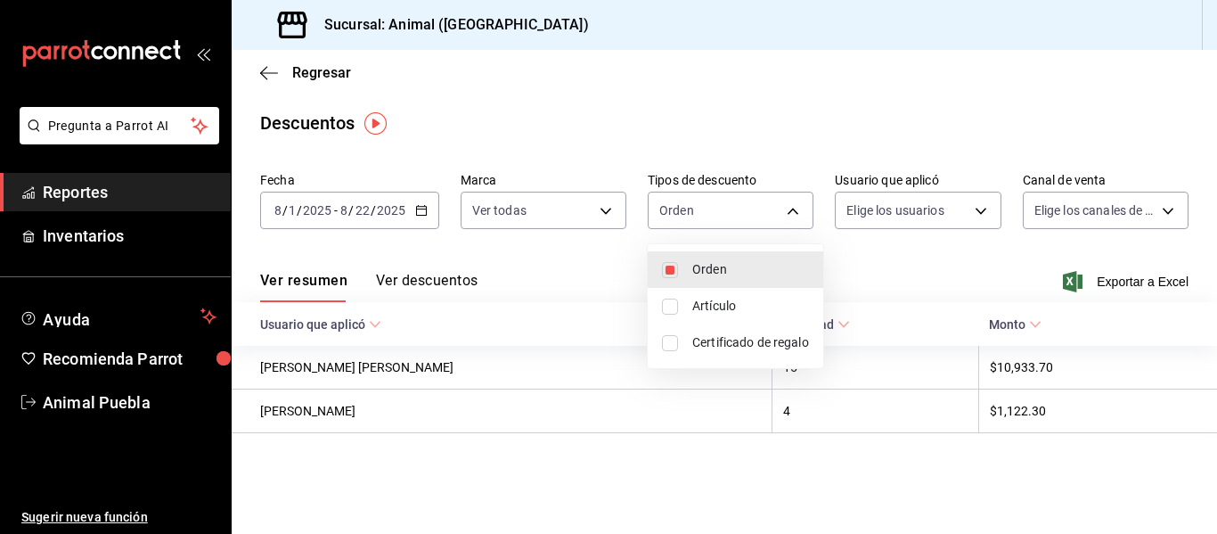
click at [1073, 276] on div at bounding box center [608, 267] width 1217 height 534
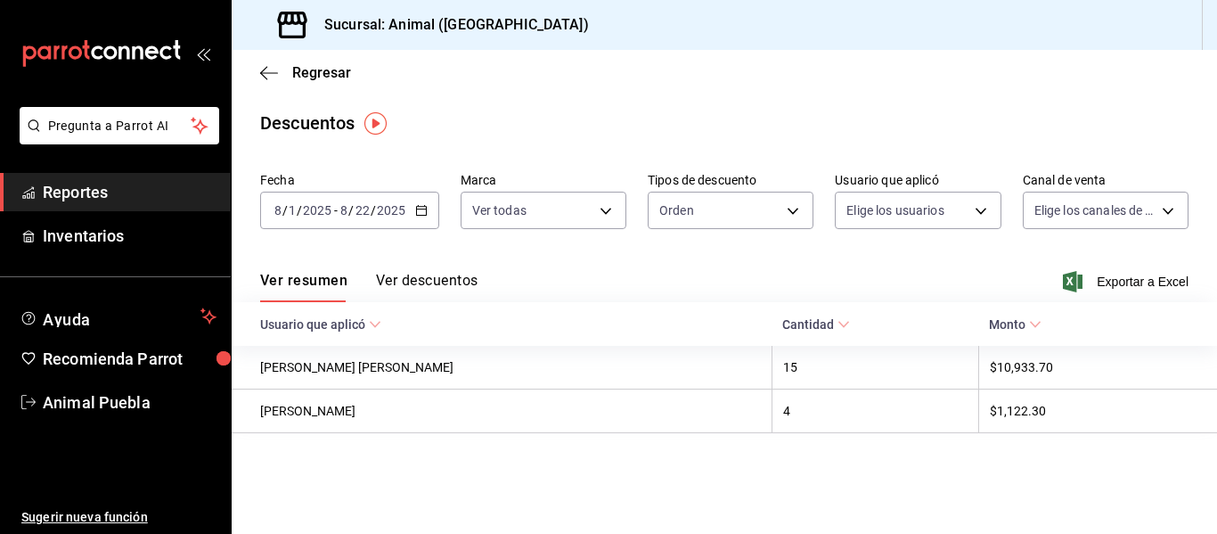
click at [1076, 276] on icon "button" at bounding box center [1073, 281] width 20 height 21
click at [793, 204] on body "Pregunta a Parrot AI Reportes Inventarios Ayuda Recomienda Parrot Animal Puebla…" at bounding box center [608, 267] width 1217 height 534
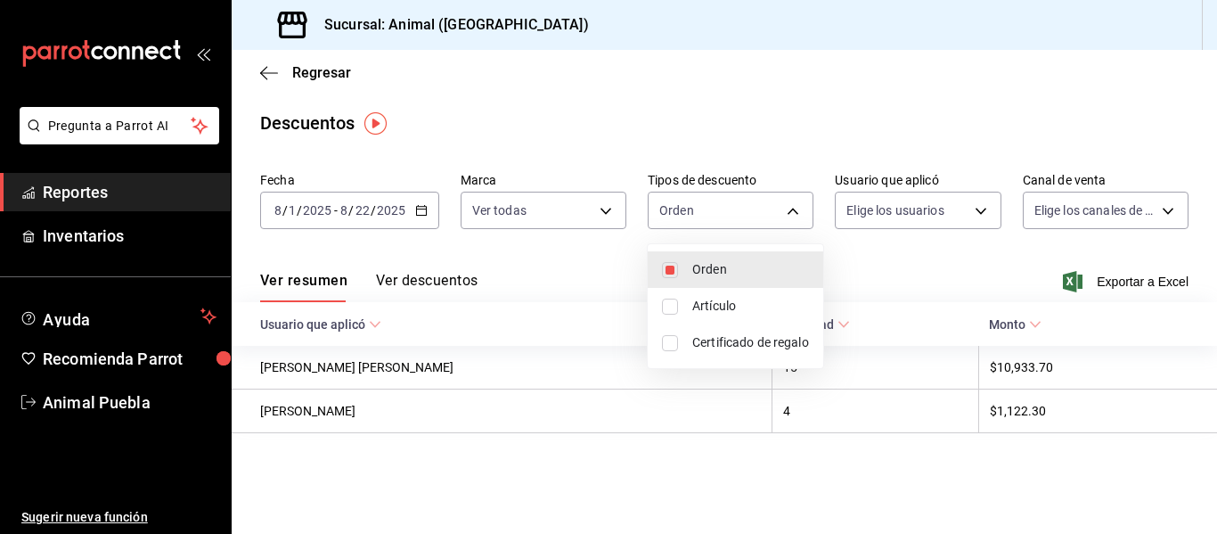
click at [674, 339] on input "checkbox" at bounding box center [670, 343] width 16 height 16
checkbox input "true"
type input "ORDER,CARD_REWARD"
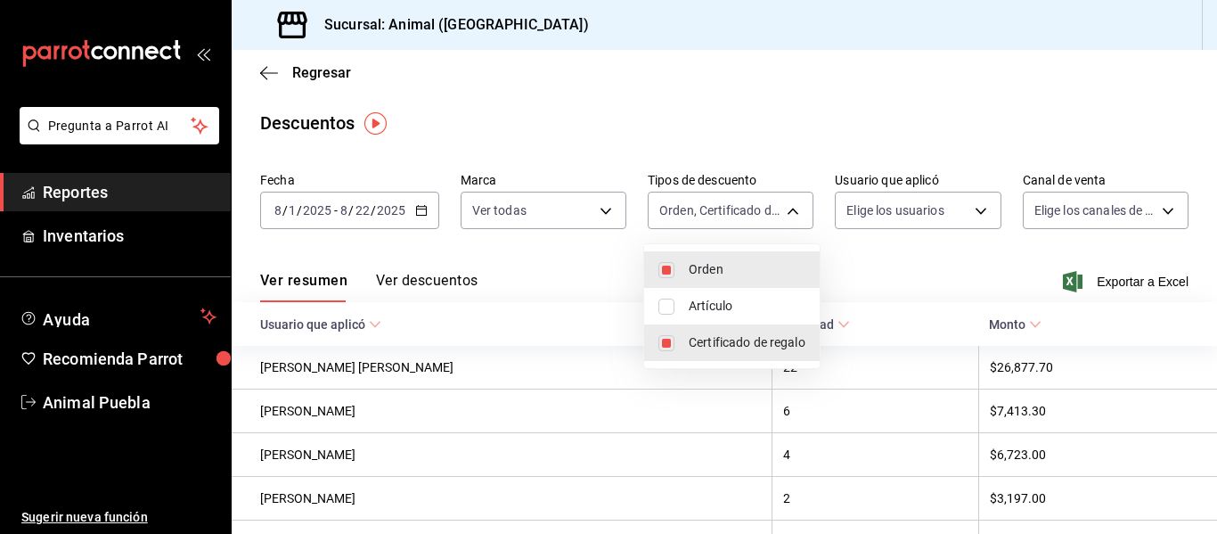
click at [669, 300] on input "checkbox" at bounding box center [666, 306] width 16 height 16
checkbox input "true"
type input "ORDER,CARD_REWARD,ORDER_ITEM"
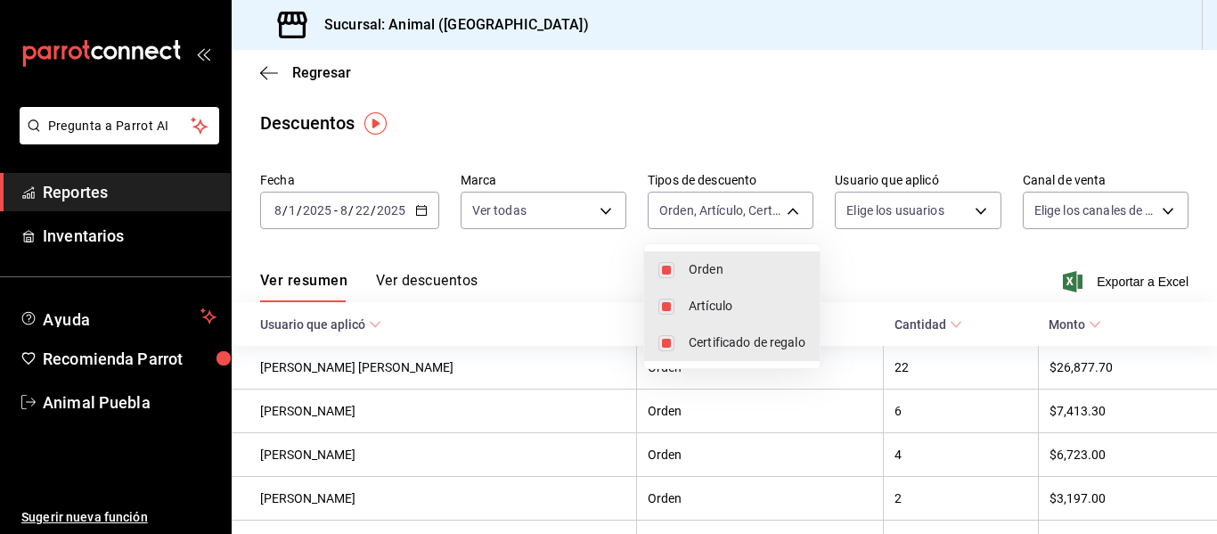
click at [1065, 278] on div at bounding box center [608, 267] width 1217 height 534
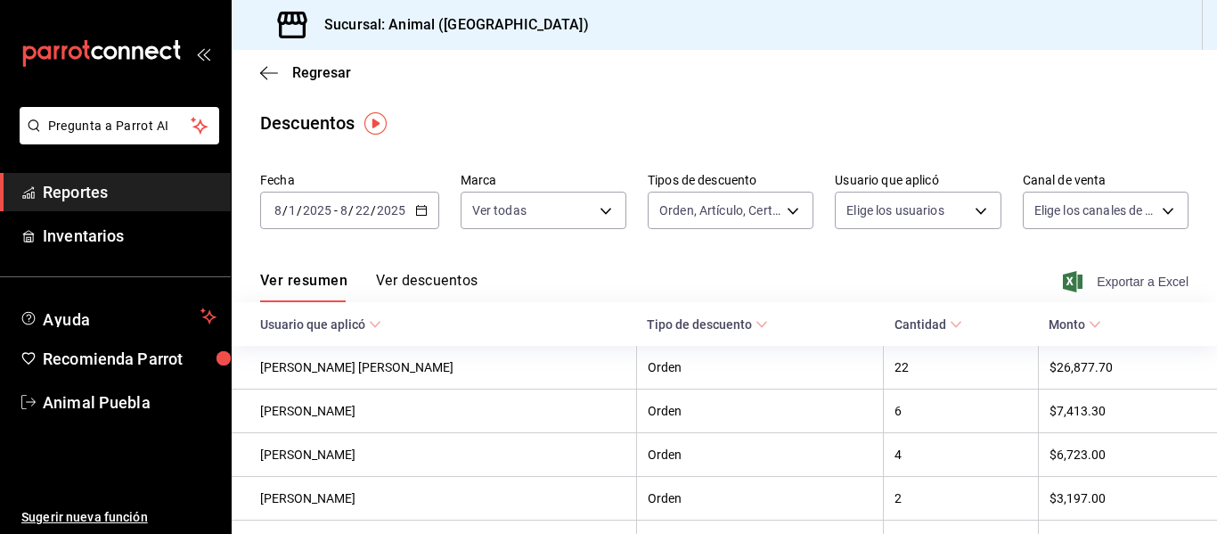
click at [1063, 283] on icon "button" at bounding box center [1073, 281] width 20 height 21
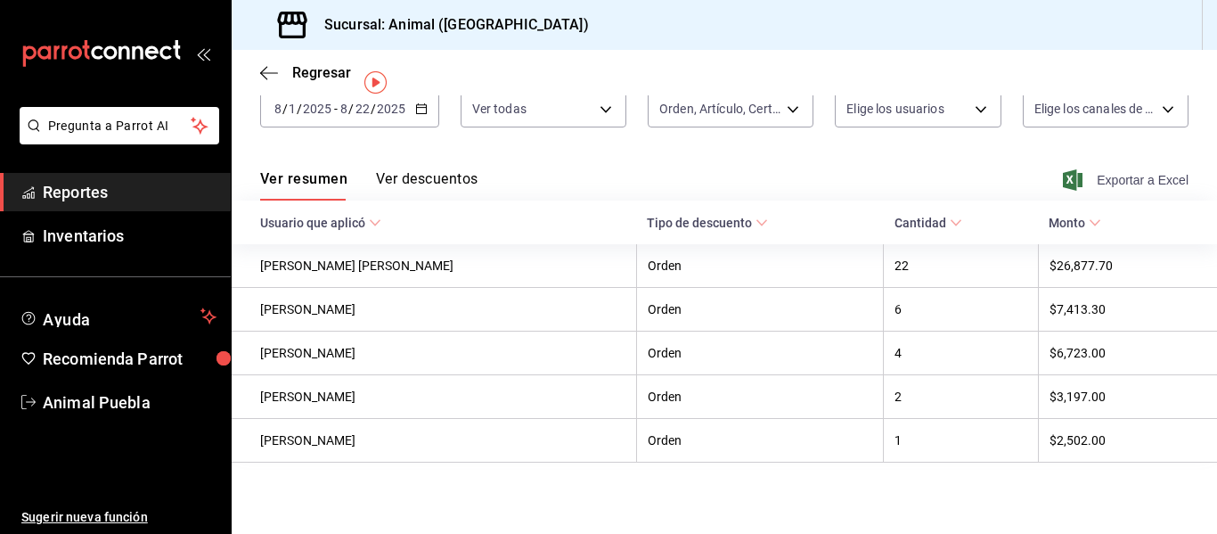
scroll to position [107, 0]
click at [416, 107] on \(Stroke\) "button" at bounding box center [421, 107] width 10 height 1
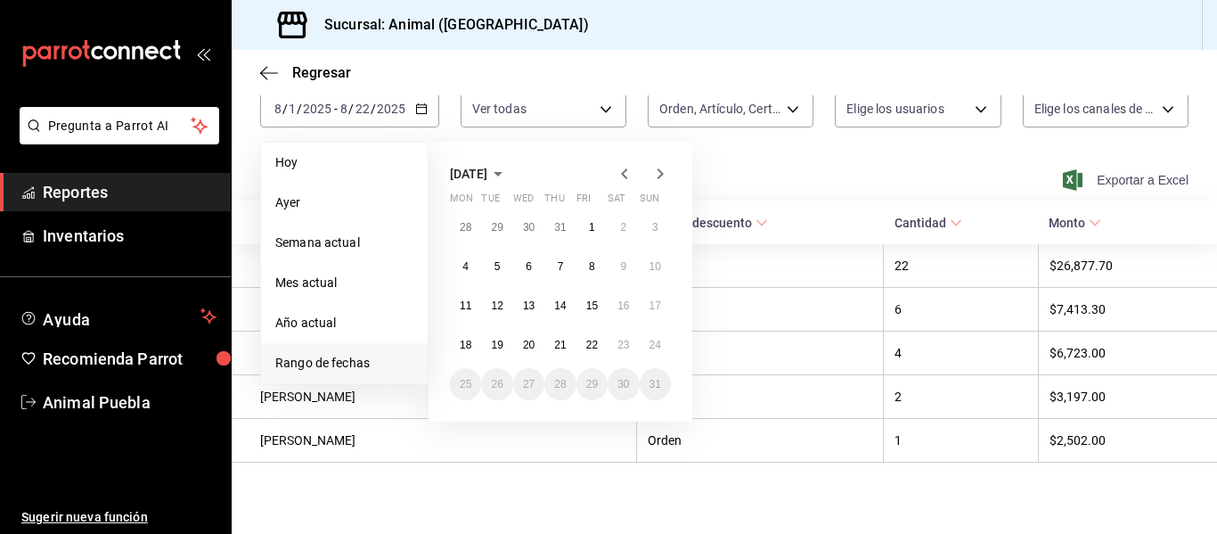
click at [143, 104] on div "mailbox folders" at bounding box center [115, 53] width 231 height 107
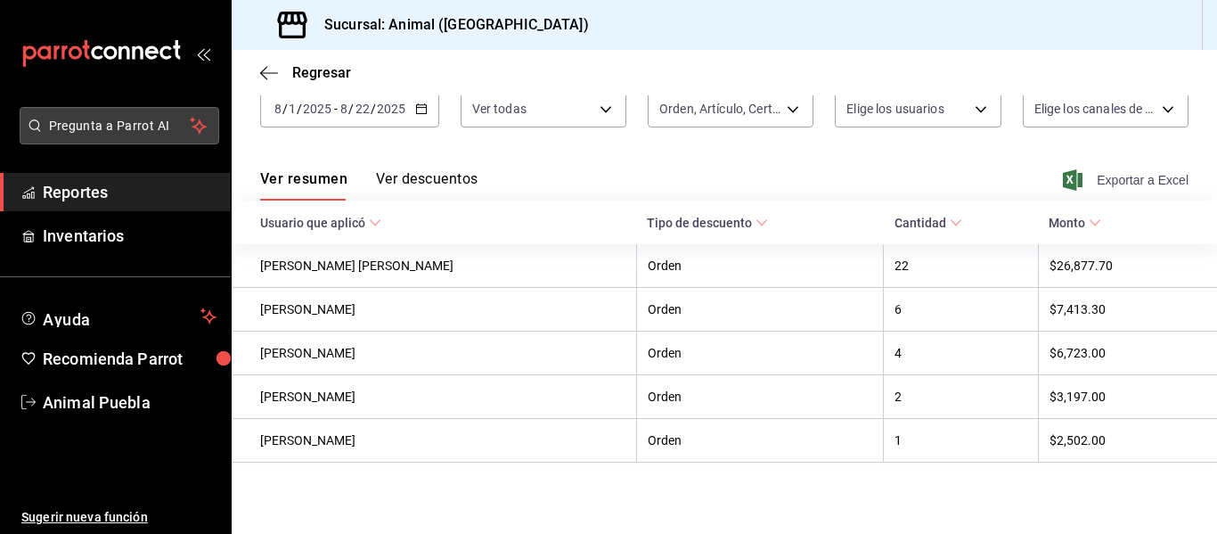
click at [126, 125] on span "Pregunta a Parrot AI" at bounding box center [120, 126] width 142 height 19
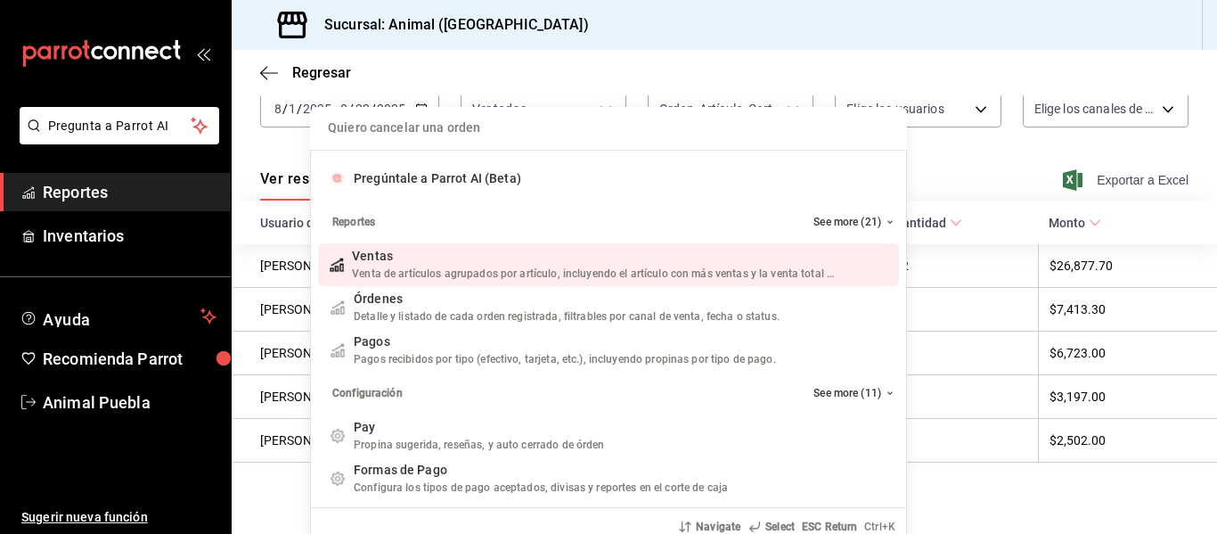
click at [93, 185] on div "Quiero cancelar una orden Pregúntale a Parrot AI (Beta) Reportes See more (21) …" at bounding box center [608, 267] width 1217 height 534
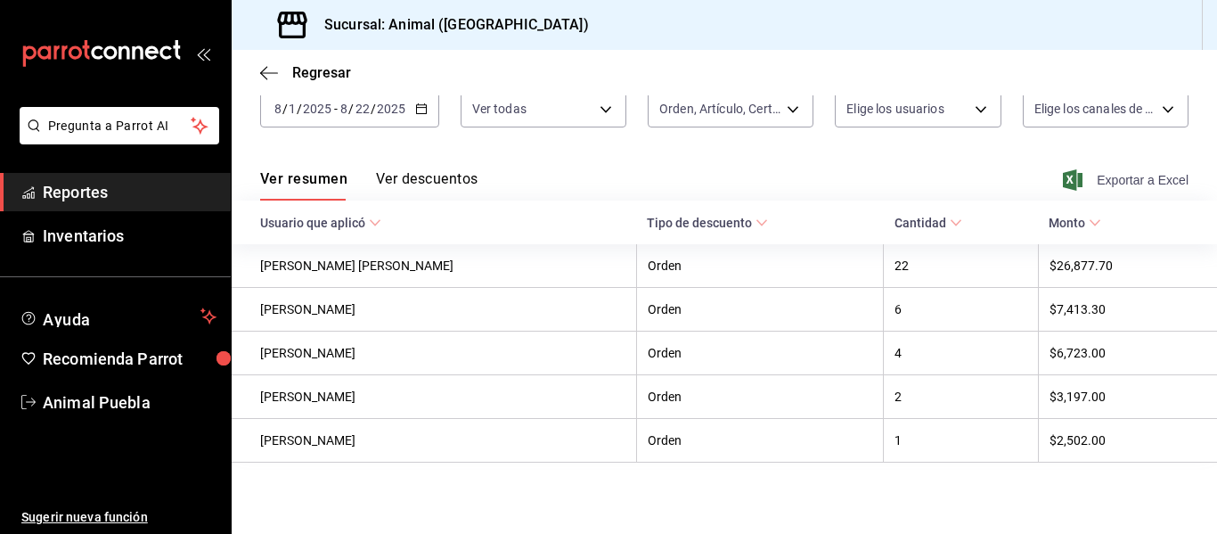
click at [92, 192] on span "Reportes" at bounding box center [130, 192] width 174 height 24
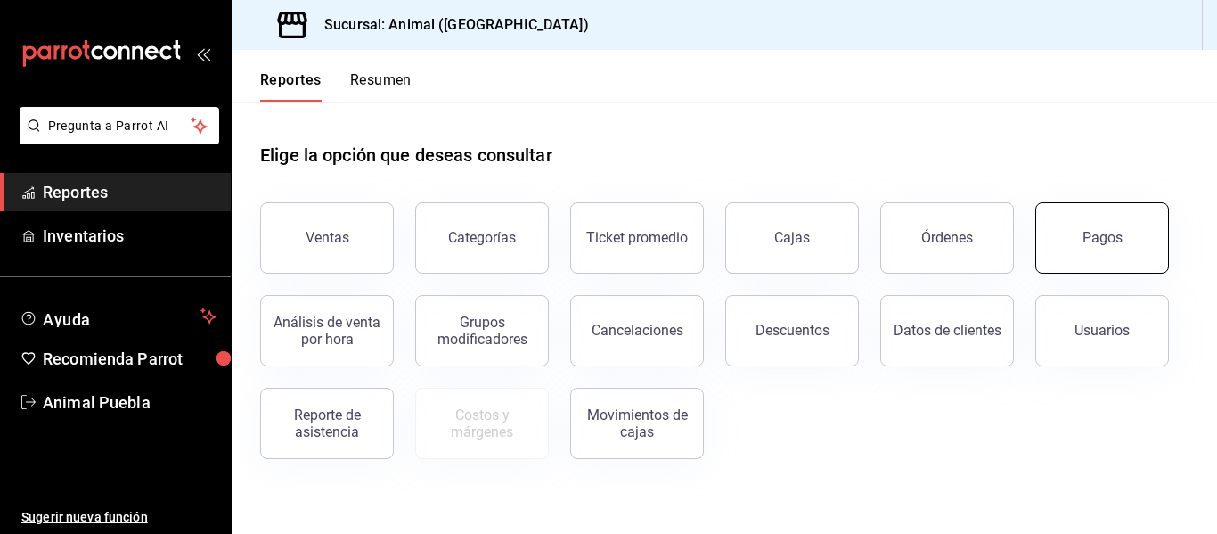
click at [1089, 226] on button "Pagos" at bounding box center [1102, 237] width 134 height 71
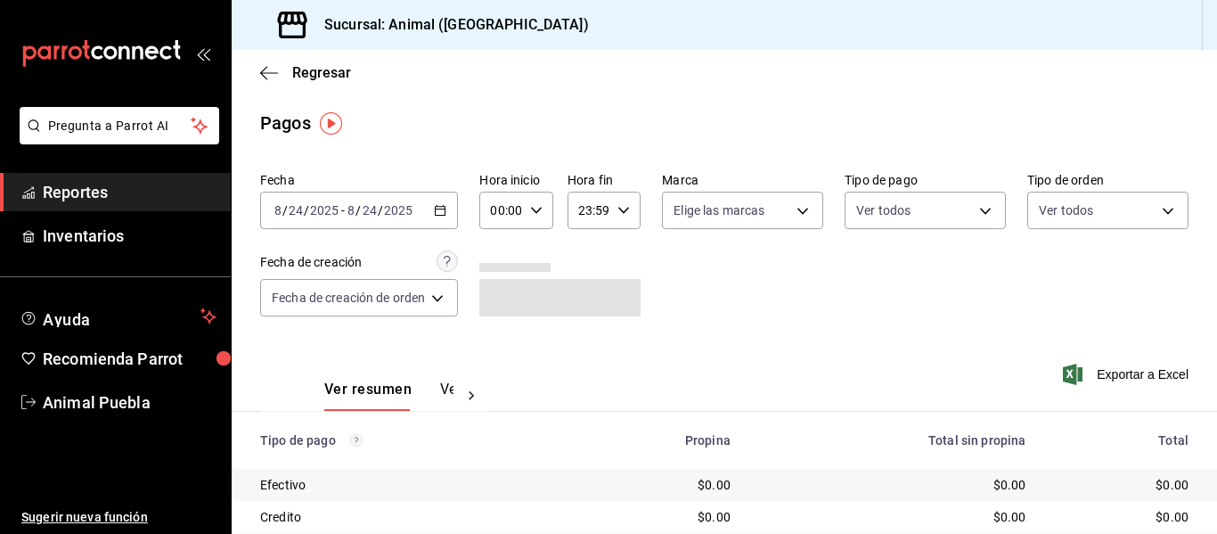
click at [441, 206] on icon "button" at bounding box center [440, 210] width 12 height 12
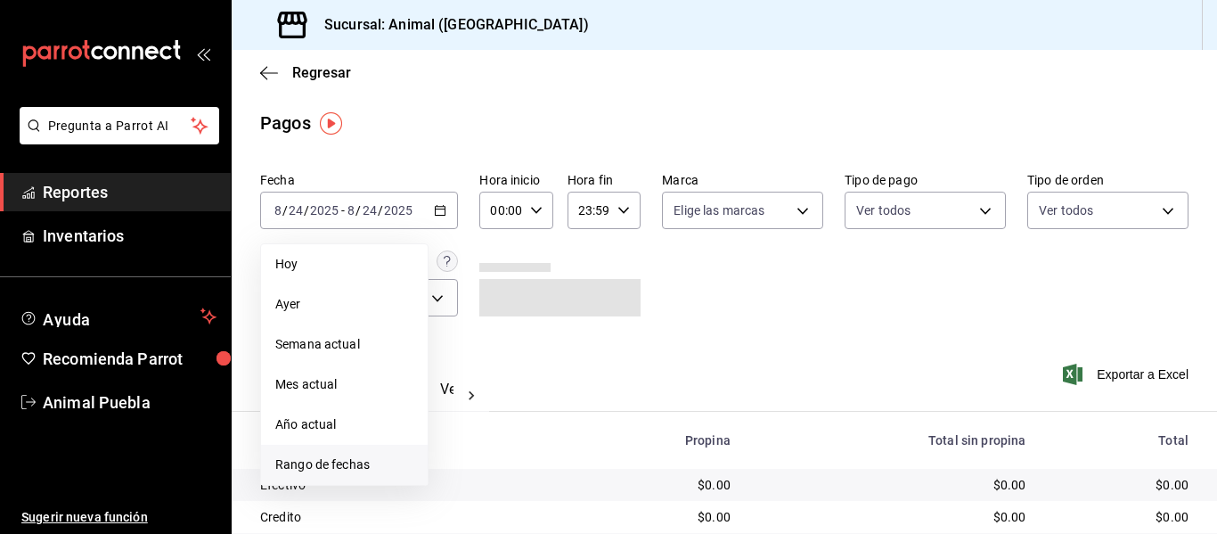
click at [325, 453] on li "Rango de fechas" at bounding box center [344, 465] width 167 height 40
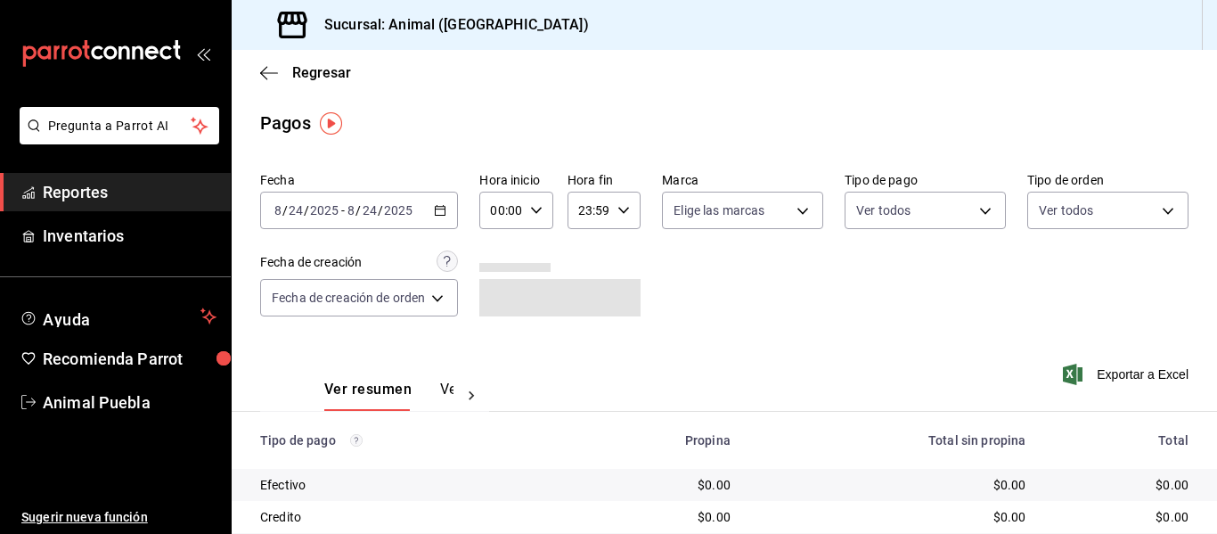
click at [442, 213] on icon "button" at bounding box center [440, 210] width 12 height 12
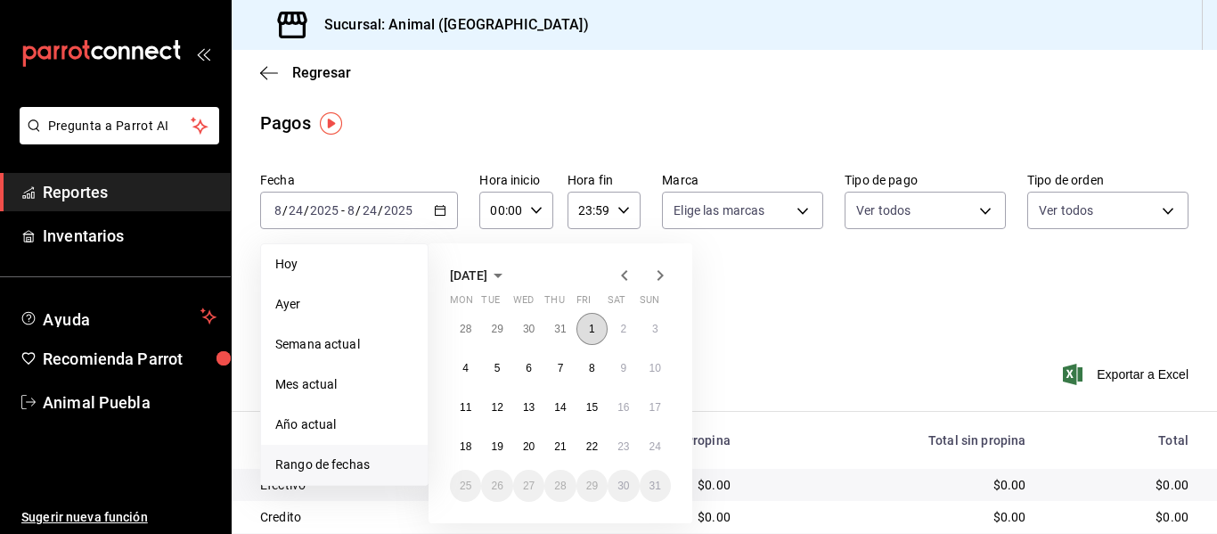
click at [592, 326] on abbr "1" at bounding box center [592, 328] width 6 height 12
click at [579, 448] on button "22" at bounding box center [591, 446] width 31 height 32
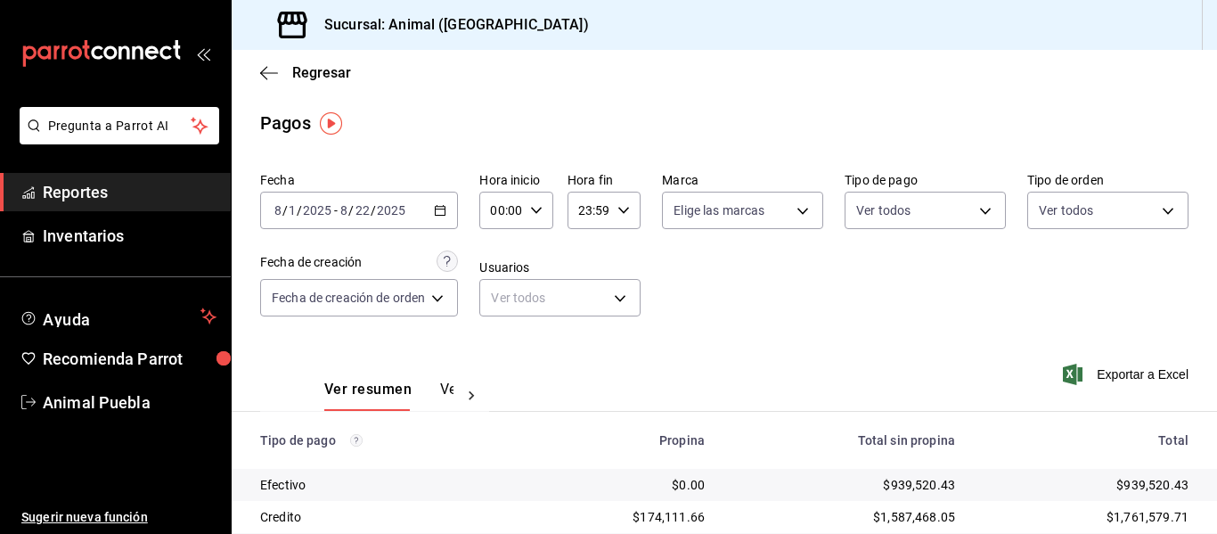
click at [536, 208] on icon "button" at bounding box center [536, 210] width 12 height 12
click at [497, 336] on span "04" at bounding box center [499, 337] width 7 height 14
type input "04:00"
click at [796, 212] on div at bounding box center [608, 267] width 1217 height 534
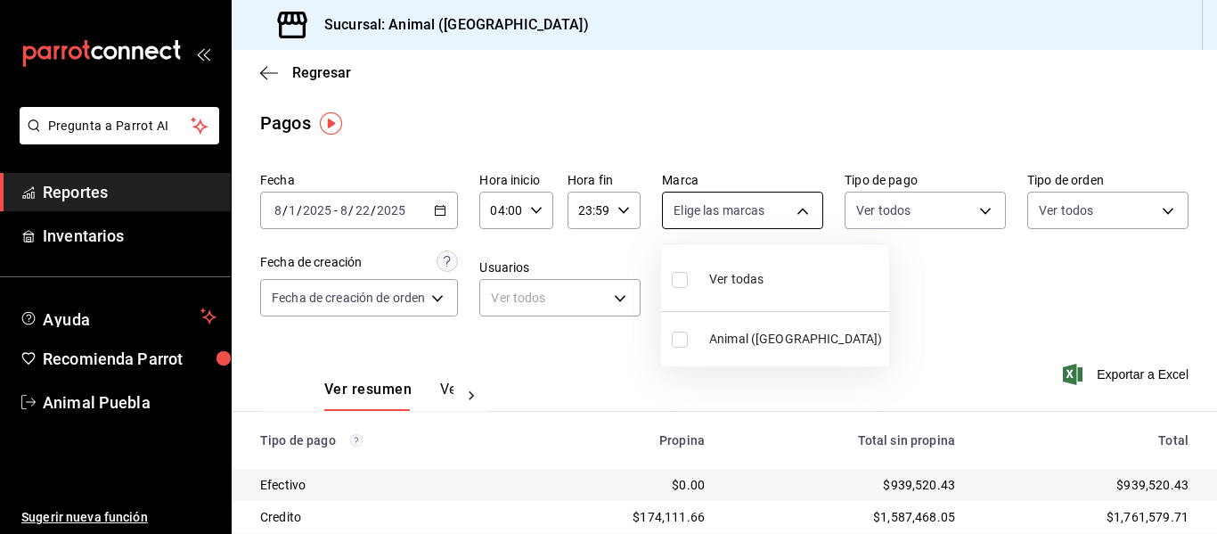
click at [796, 209] on body "Pregunta a Parrot AI Reportes Inventarios Ayuda Recomienda Parrot Animal Puebla…" at bounding box center [608, 267] width 1217 height 534
click at [744, 277] on span "Ver todas" at bounding box center [736, 279] width 54 height 19
type input "96838179-8fbb-4073-aae3-1789726318c8"
checkbox input "true"
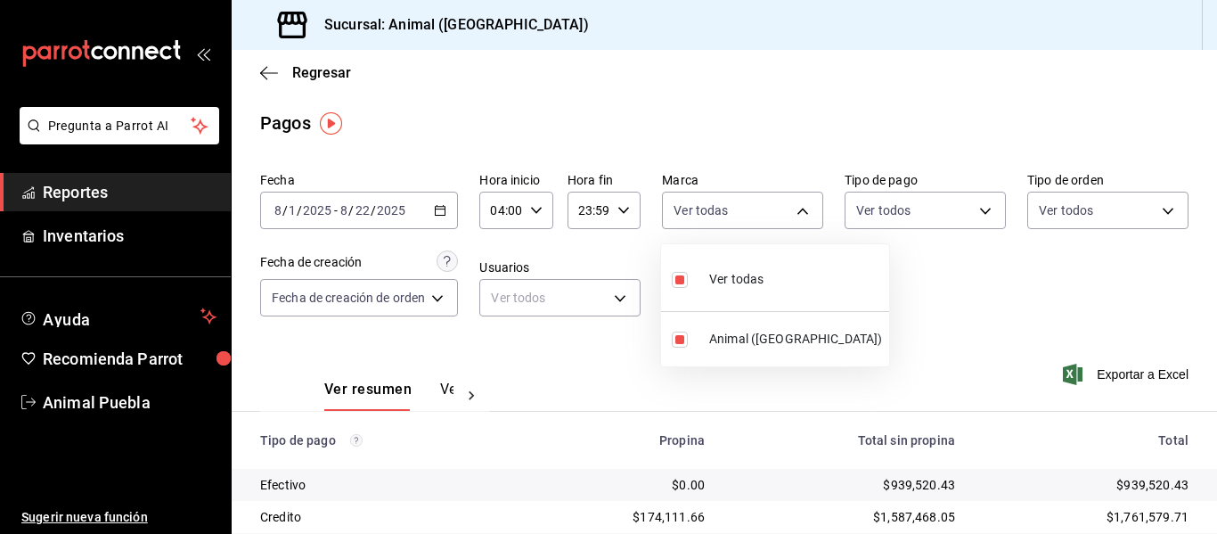
click at [915, 316] on div at bounding box center [608, 267] width 1217 height 534
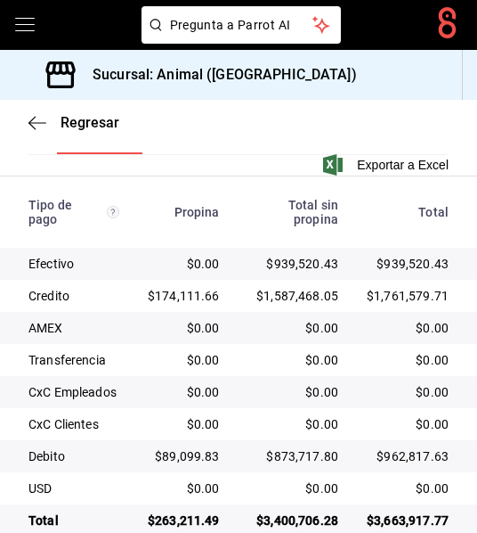
scroll to position [750, 0]
